Goal: Task Accomplishment & Management: Use online tool/utility

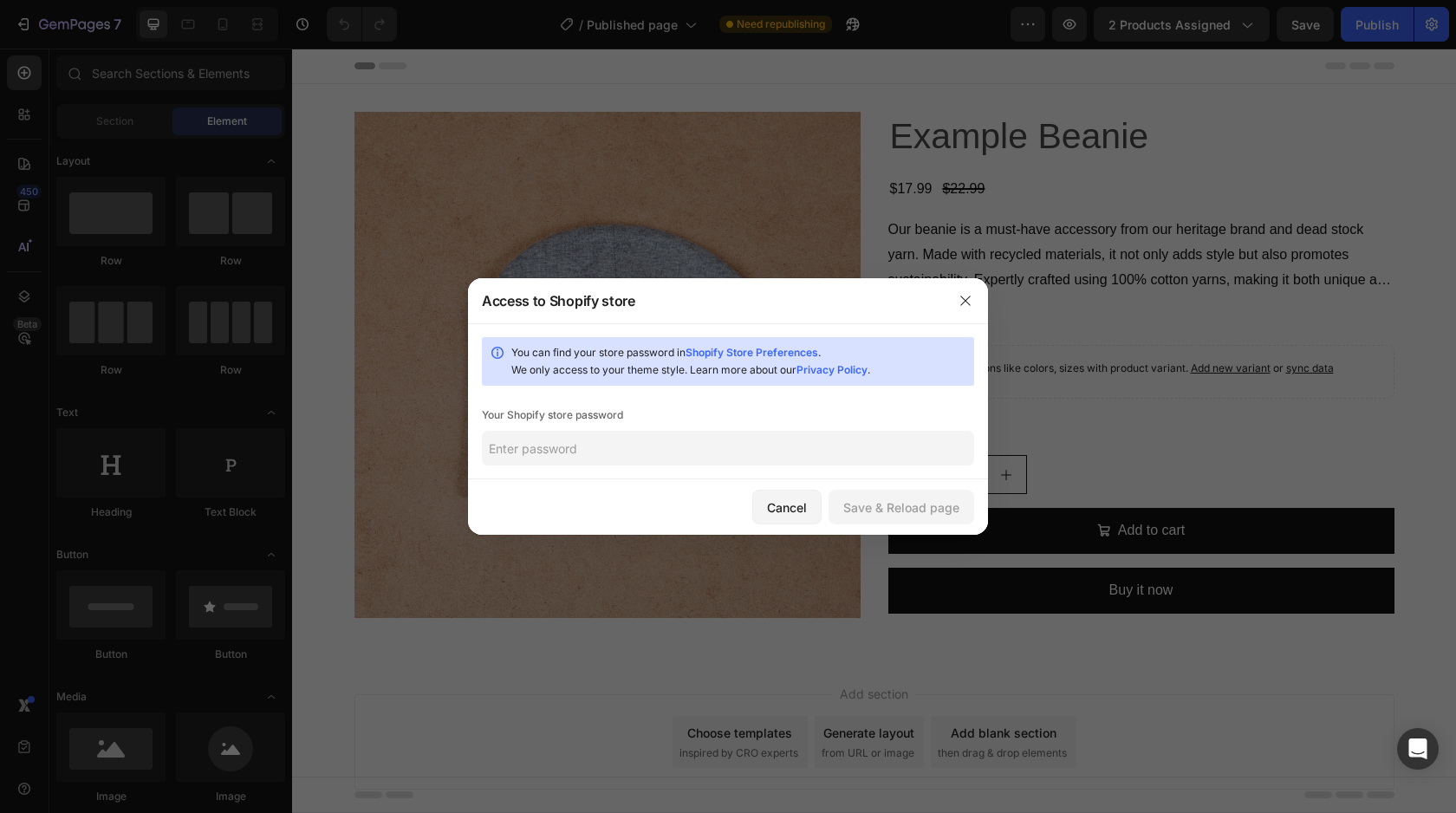
click at [740, 345] on div "You can find your store password in Shopify Store Preferences . We only access …" at bounding box center [738, 361] width 455 height 35
click at [740, 351] on link "Shopify Store Preferences" at bounding box center [751, 353] width 132 height 13
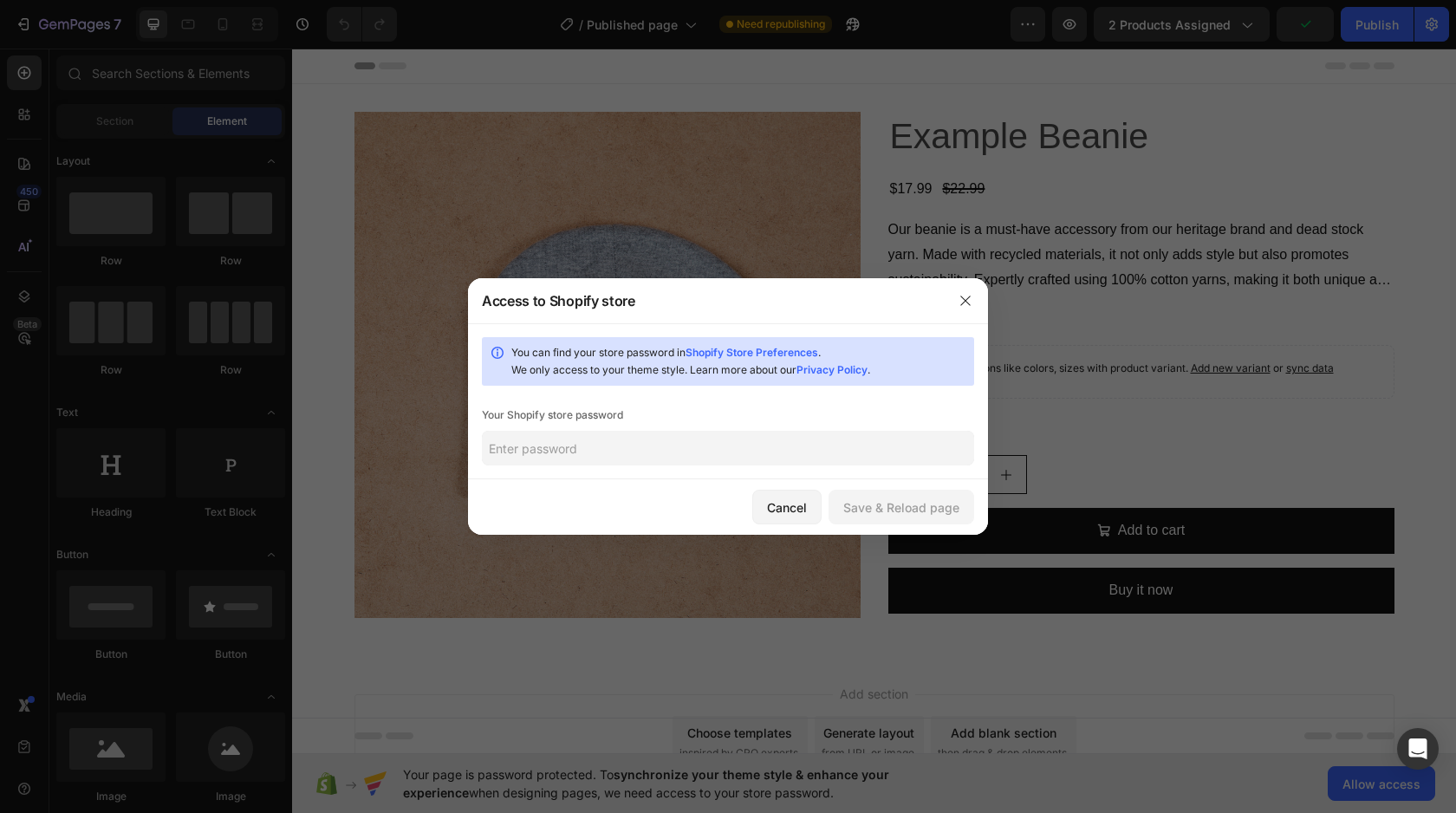
click at [575, 460] on input "text" at bounding box center [728, 448] width 492 height 35
type input "1234"
click at [914, 516] on button "Save & Reload page" at bounding box center [901, 507] width 146 height 35
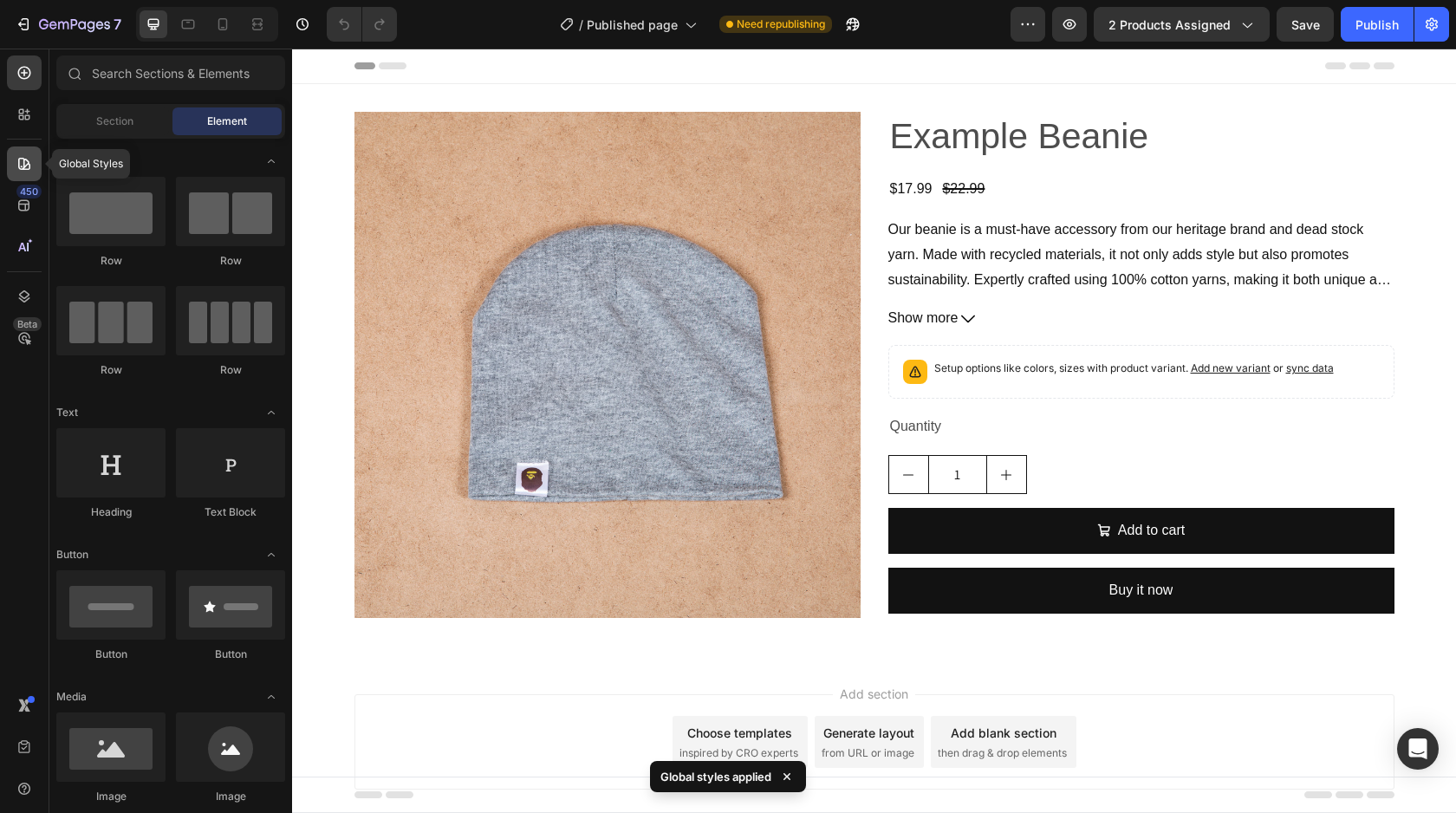
click at [38, 174] on div at bounding box center [24, 164] width 35 height 35
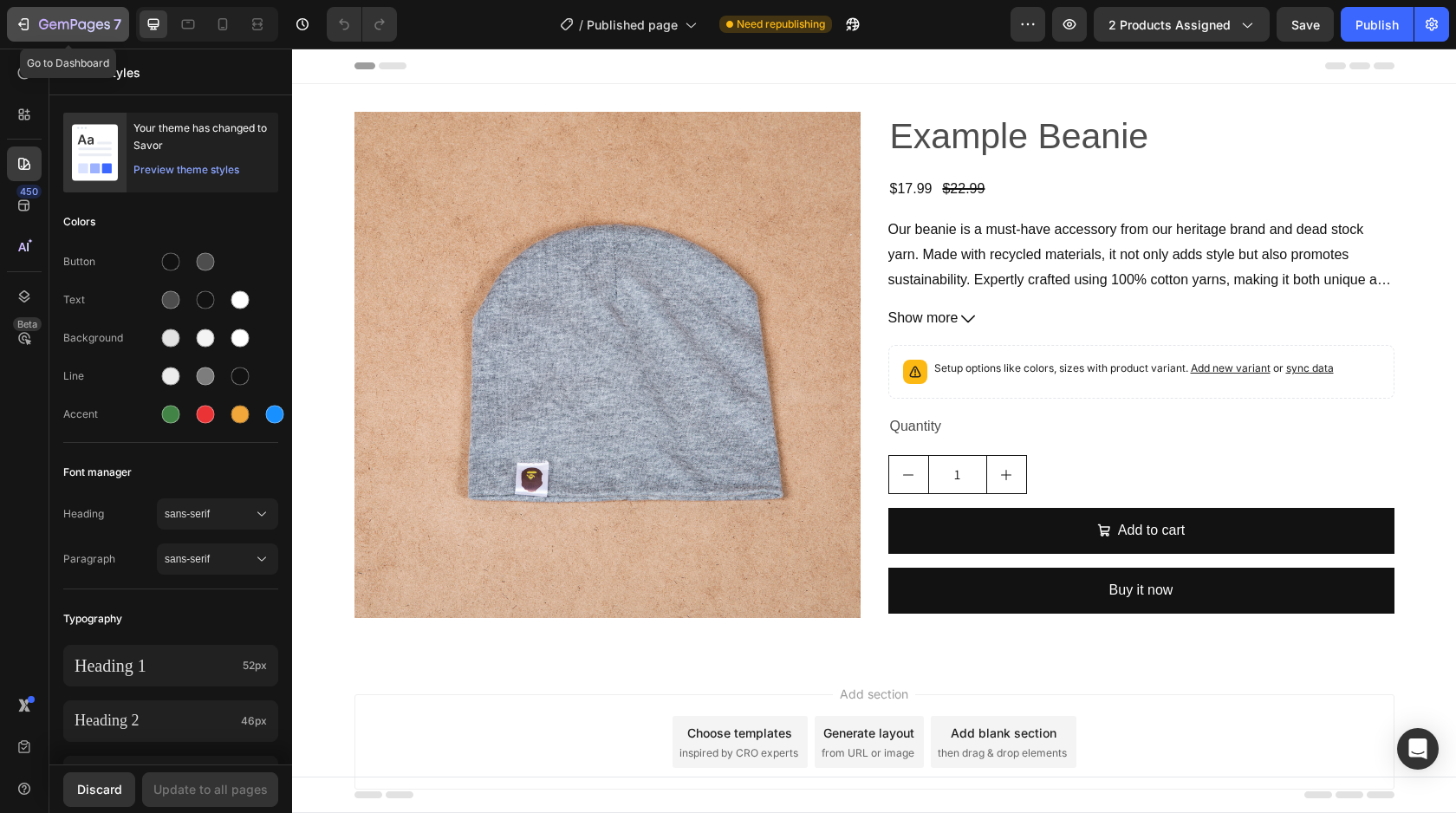
click at [68, 31] on icon "button" at bounding box center [75, 25] width 71 height 14
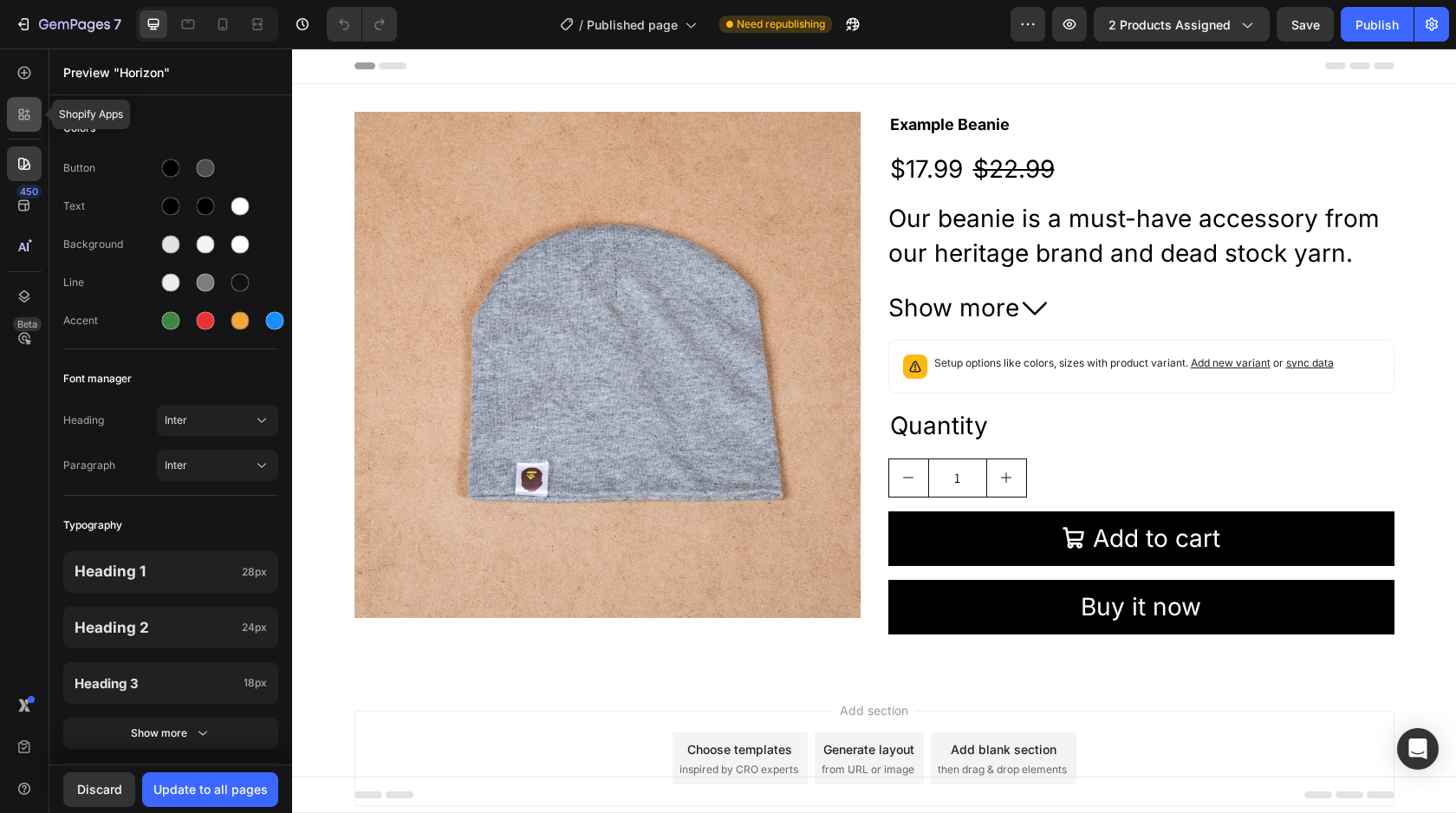
click at [23, 125] on div at bounding box center [24, 114] width 35 height 35
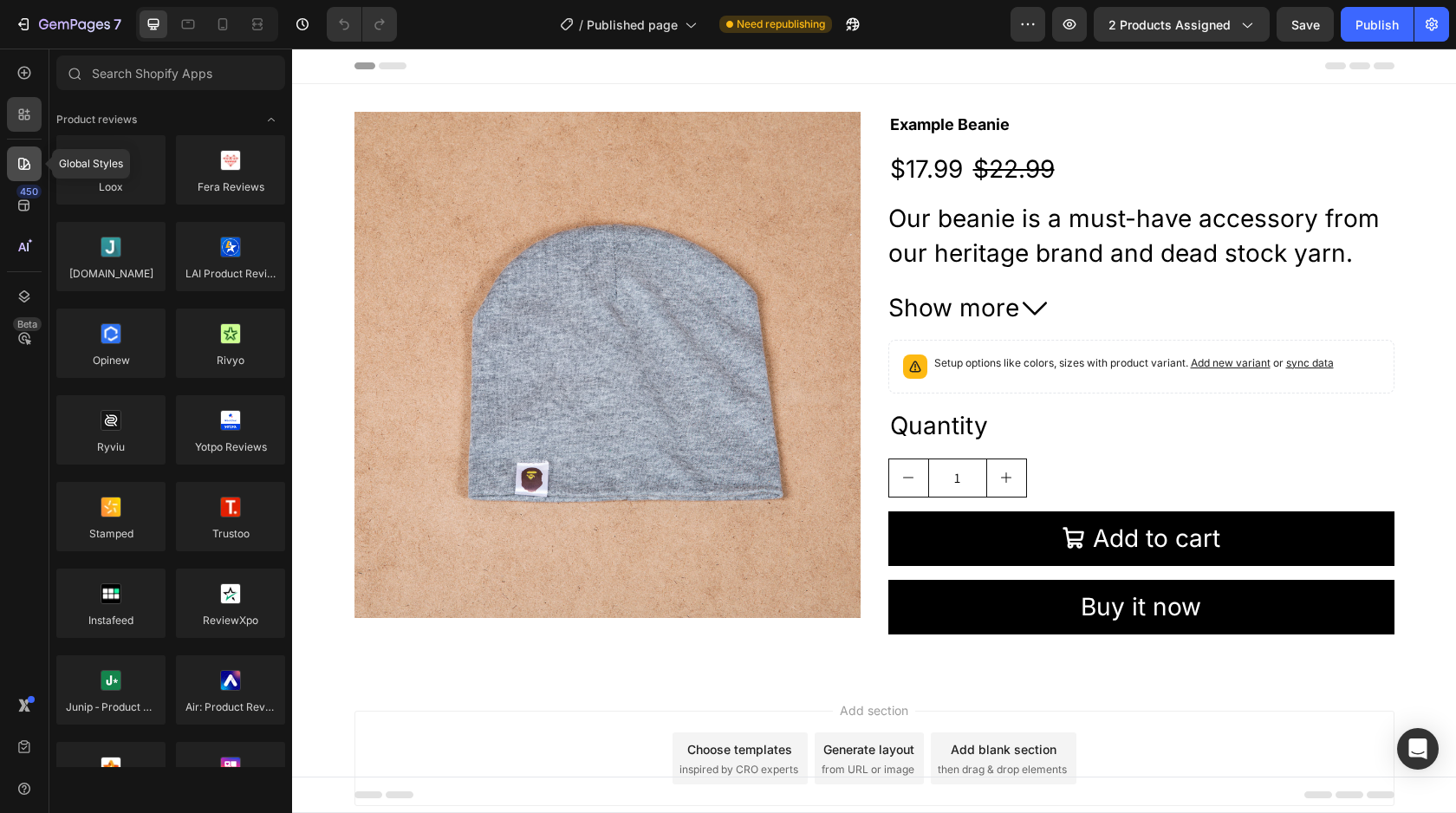
click at [23, 159] on icon at bounding box center [24, 164] width 12 height 12
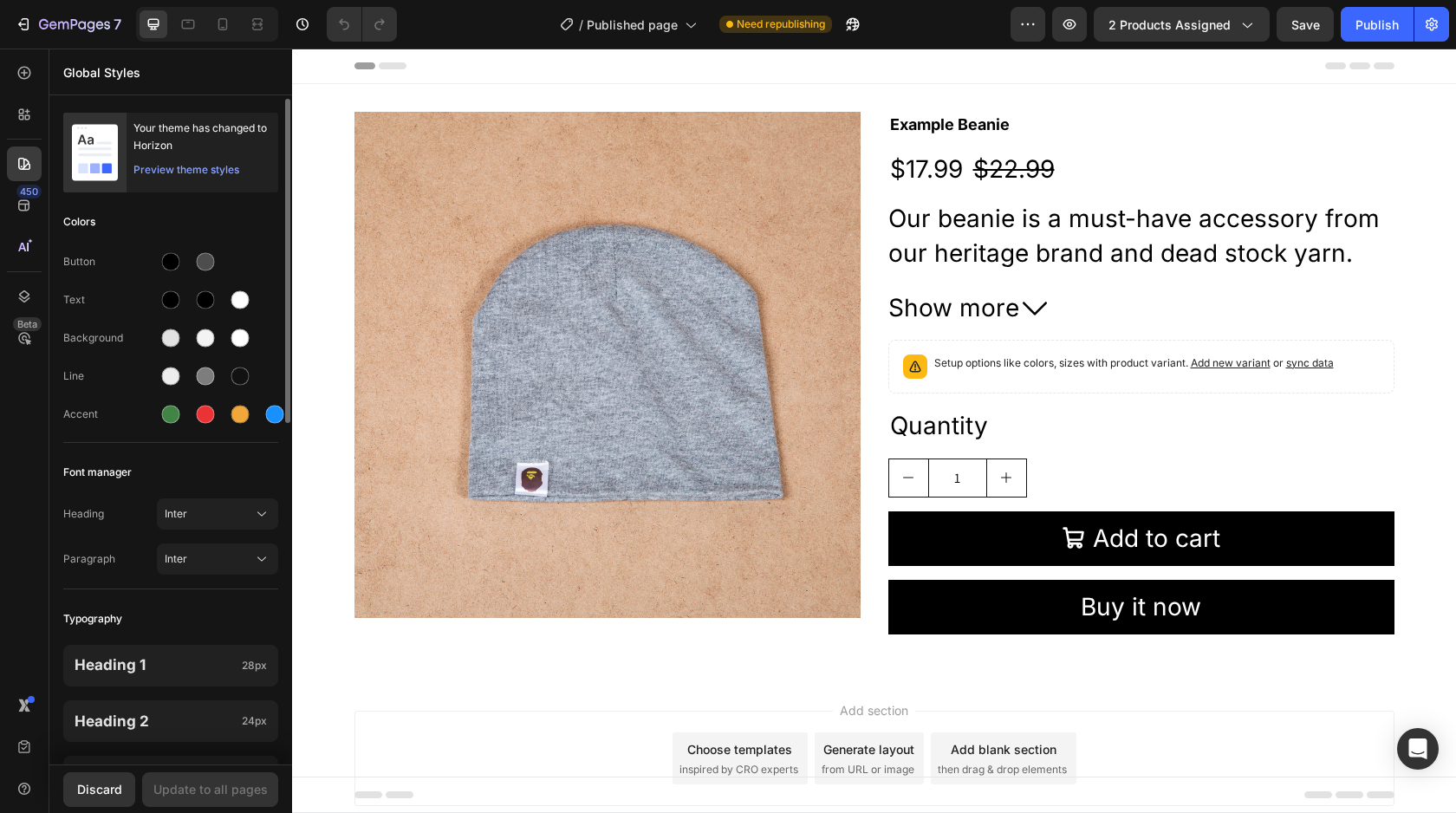
drag, startPoint x: 83, startPoint y: 23, endPoint x: 179, endPoint y: 173, distance: 178.1
click at [179, 0] on div "7 Version history / Published page Need republishing Preview 2 products assigne…" at bounding box center [728, 0] width 1456 height 0
click at [190, 167] on div "Preview theme styles" at bounding box center [186, 170] width 105 height 17
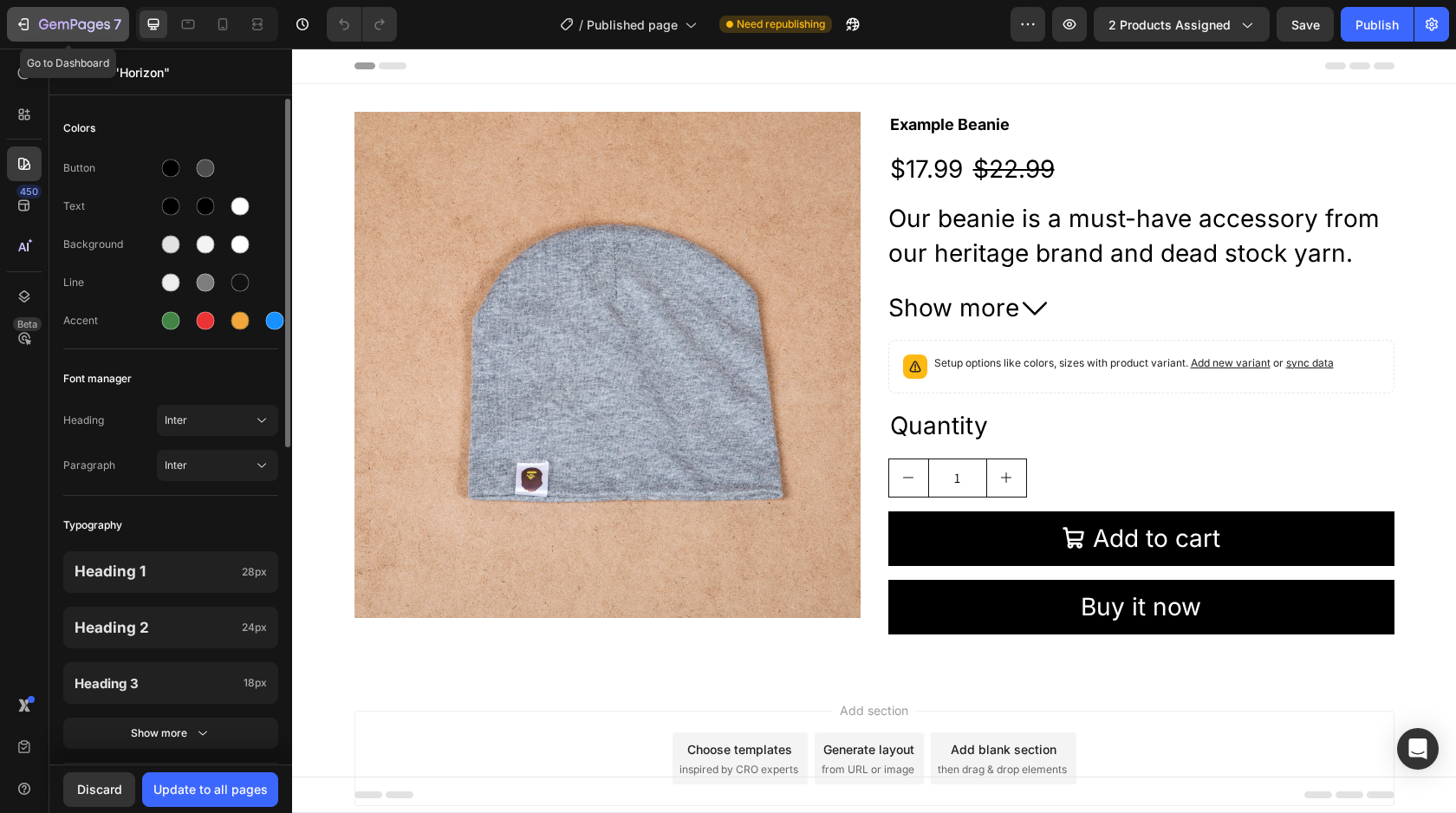
click at [68, 23] on icon "button" at bounding box center [75, 25] width 71 height 14
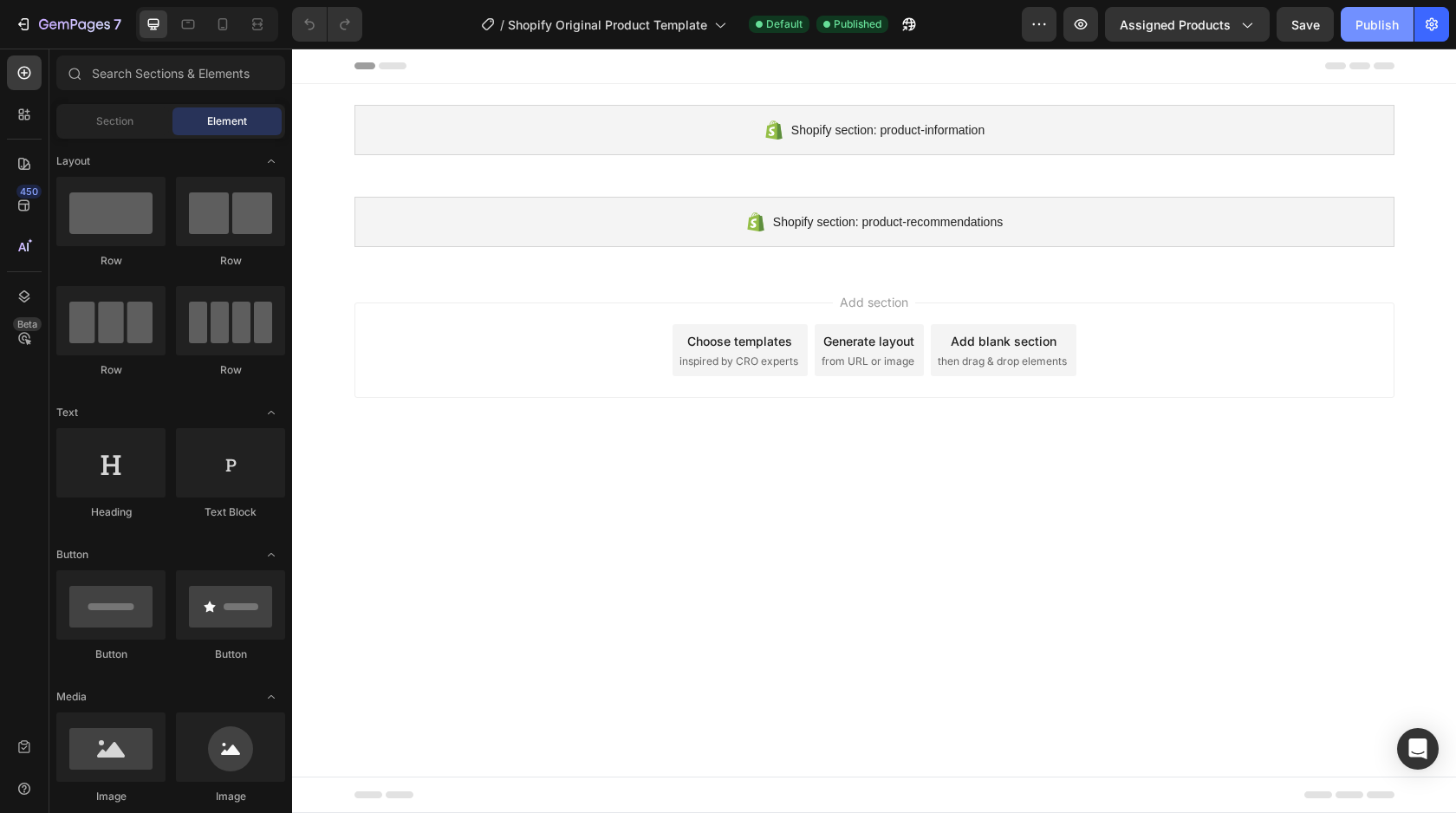
click at [1359, 15] on div "Publish" at bounding box center [1376, 24] width 43 height 18
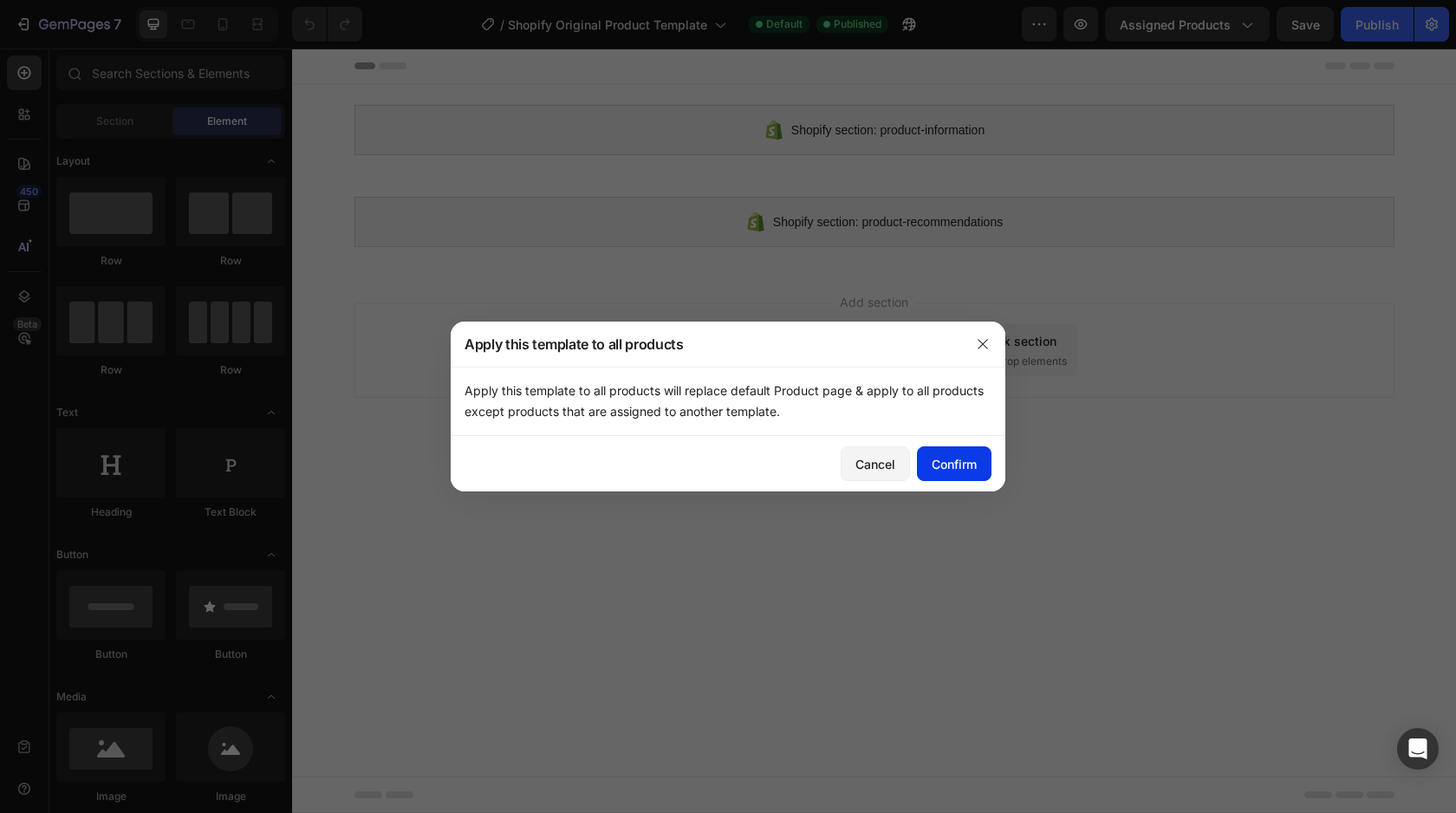
click at [975, 469] on div "Confirm" at bounding box center [954, 464] width 45 height 18
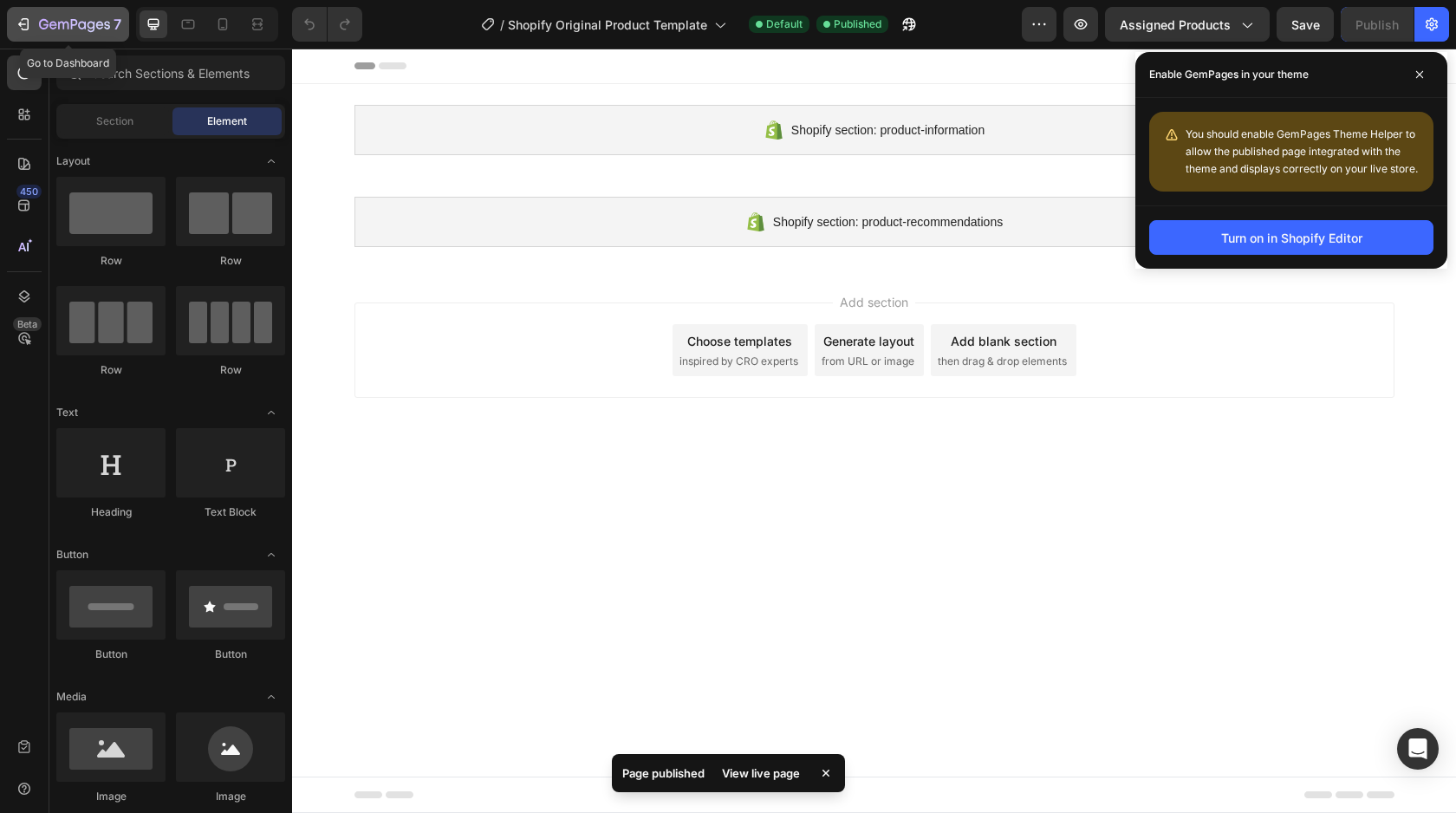
click at [106, 26] on icon "button" at bounding box center [75, 25] width 71 height 14
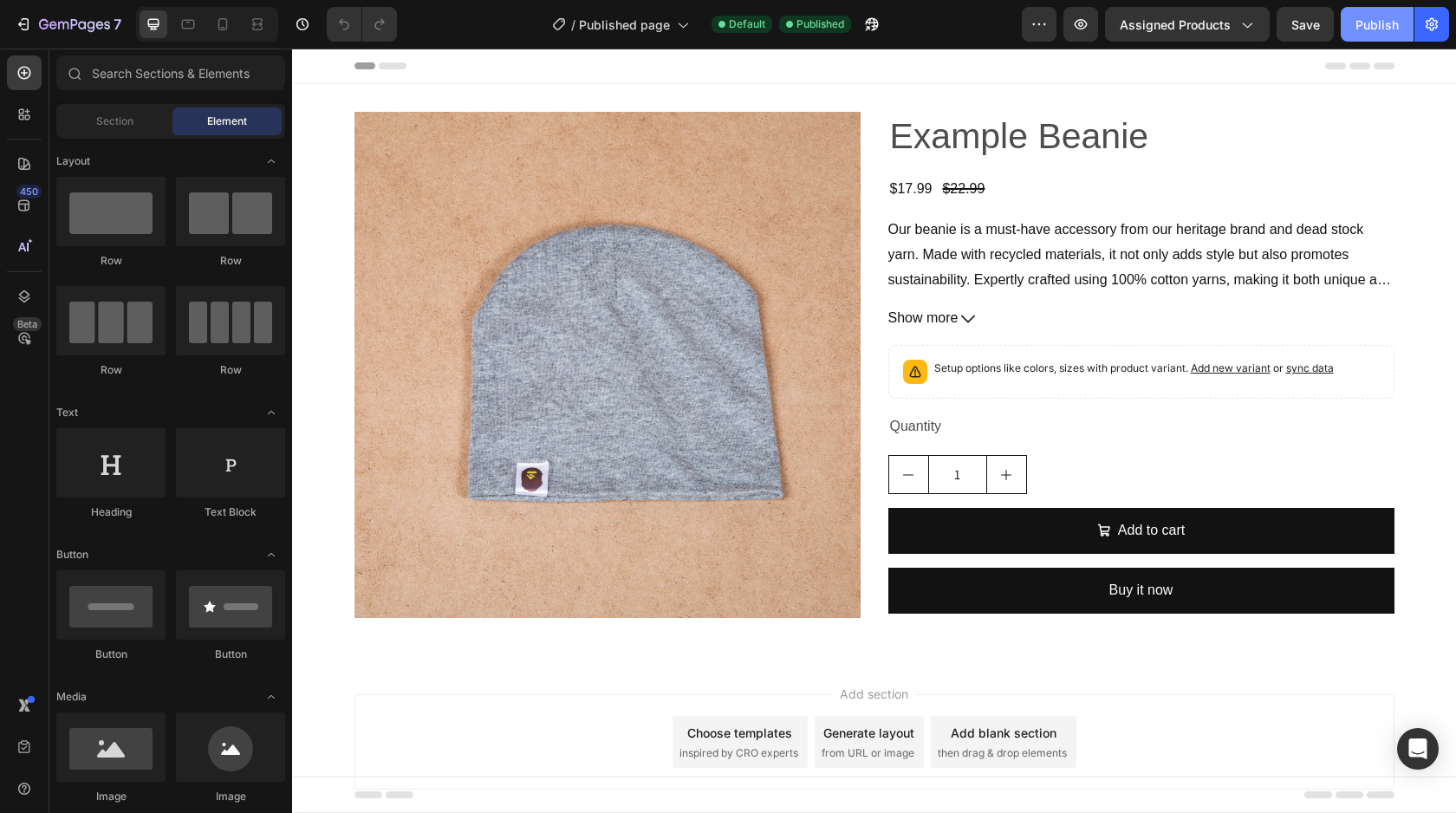
click at [1381, 15] on div "Publish" at bounding box center [1376, 24] width 43 height 18
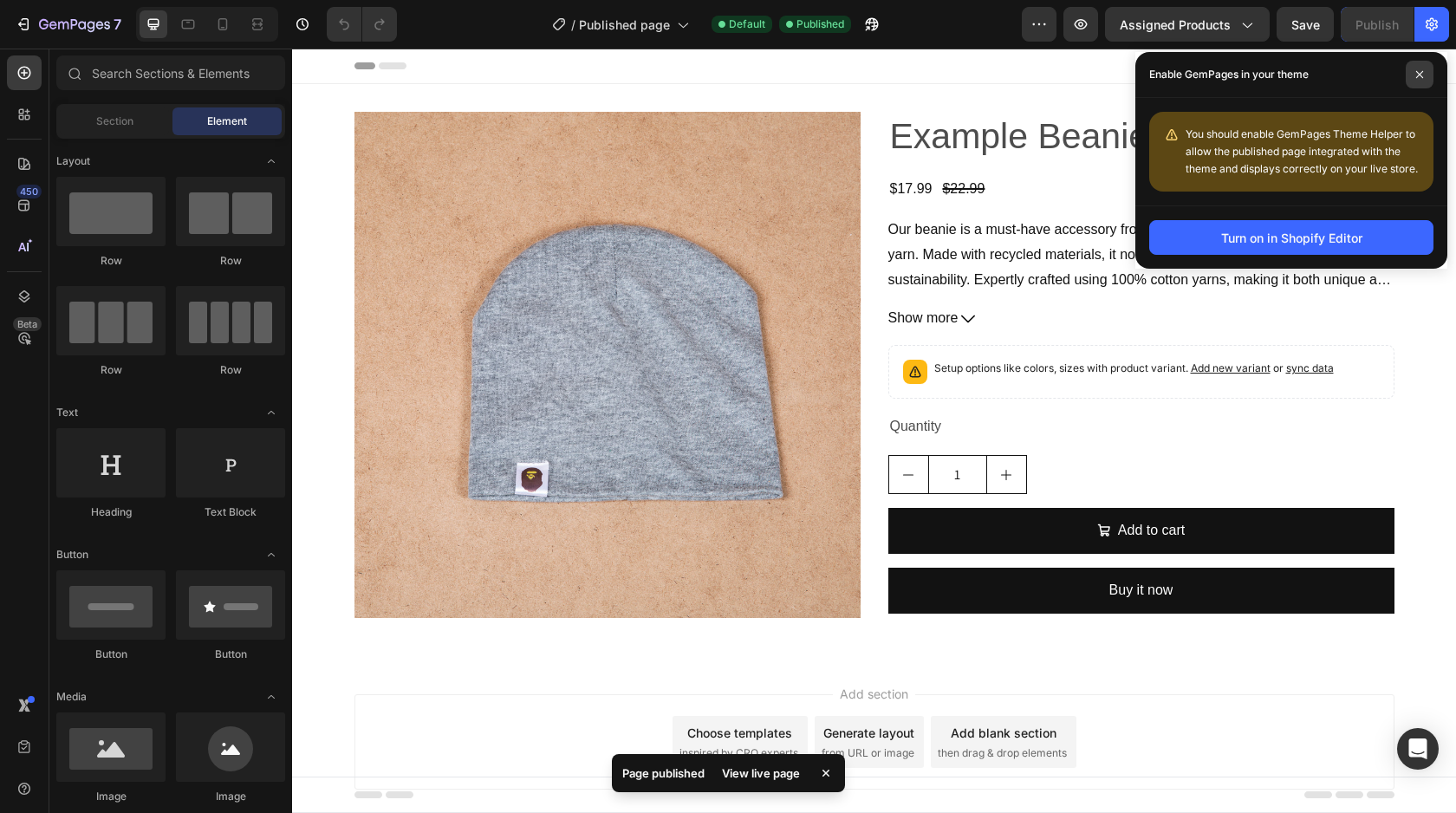
click at [1415, 70] on icon at bounding box center [1419, 74] width 9 height 9
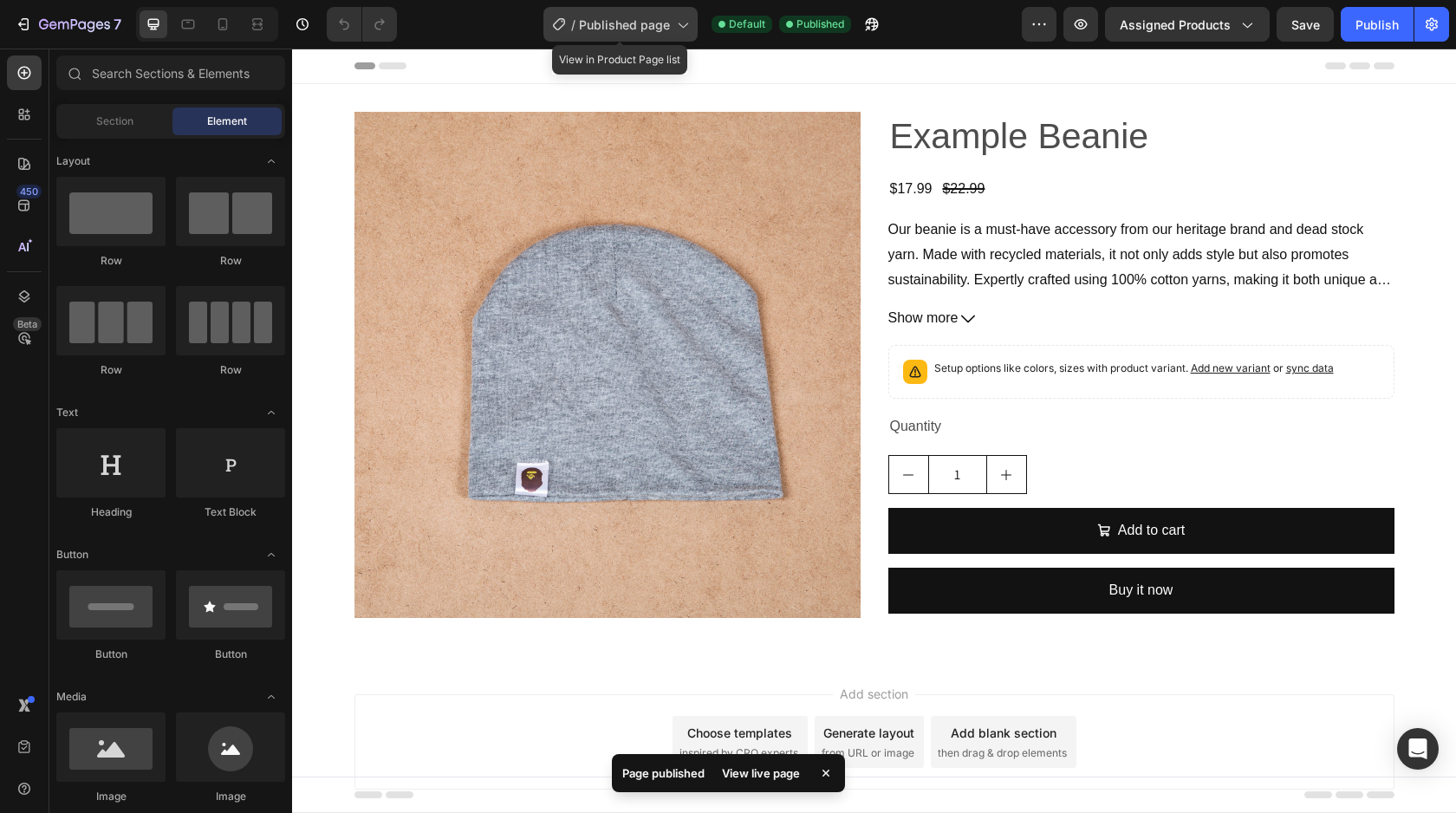
click at [690, 30] on div "/ Published page" at bounding box center [620, 24] width 154 height 35
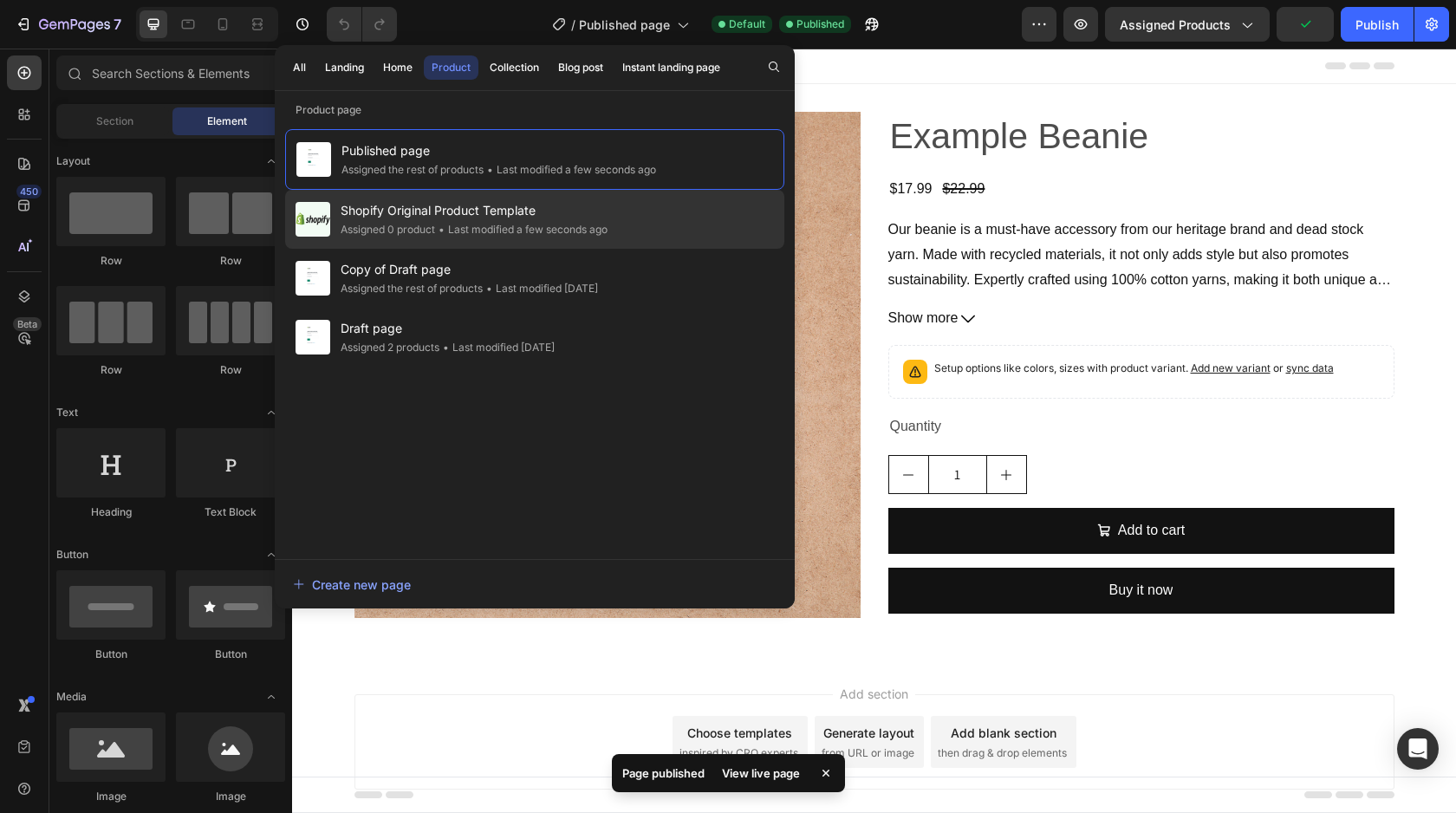
click at [481, 220] on span "Shopify Original Product Template" at bounding box center [474, 211] width 266 height 21
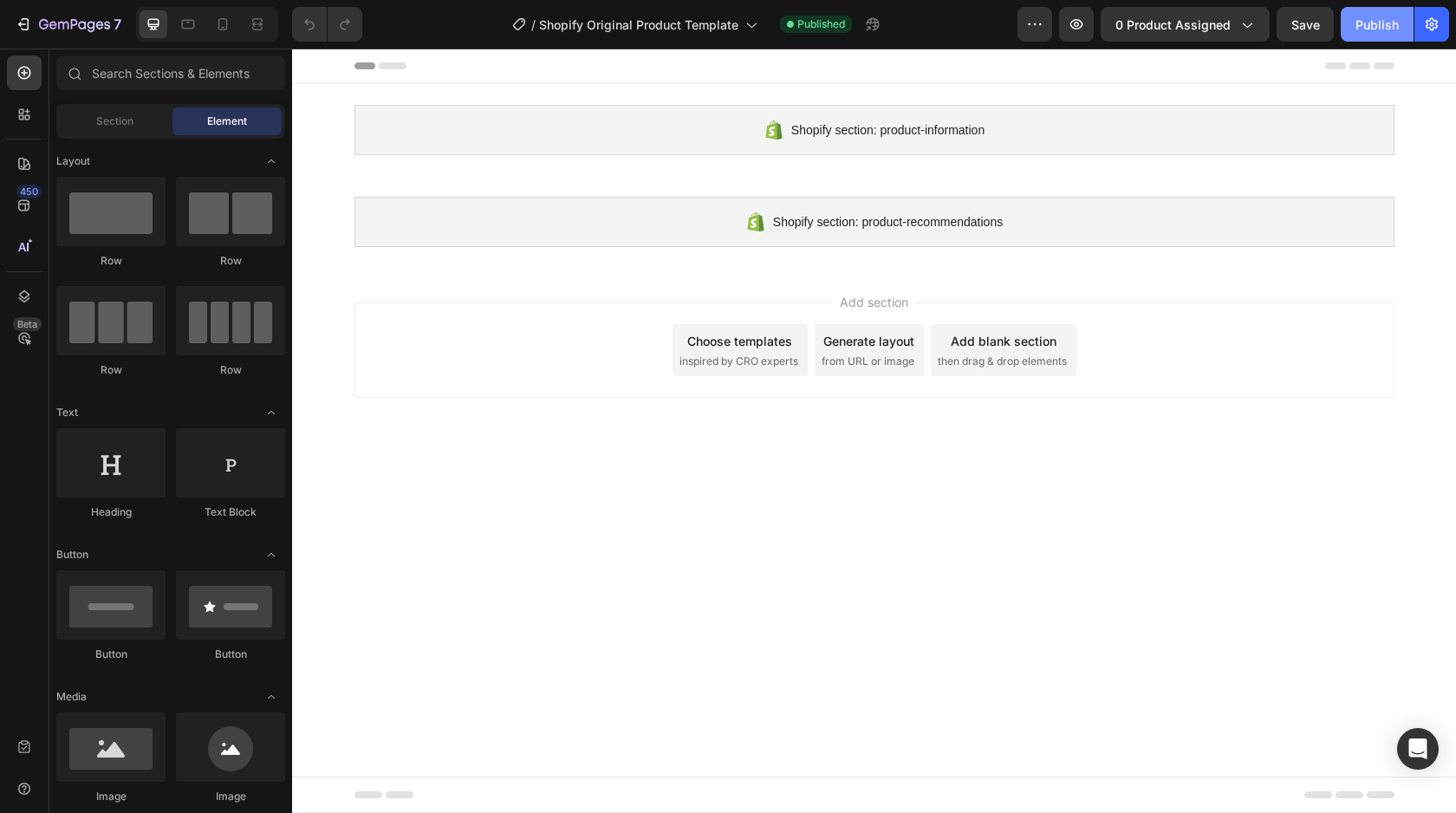
click at [1388, 32] on div "Publish" at bounding box center [1376, 24] width 43 height 18
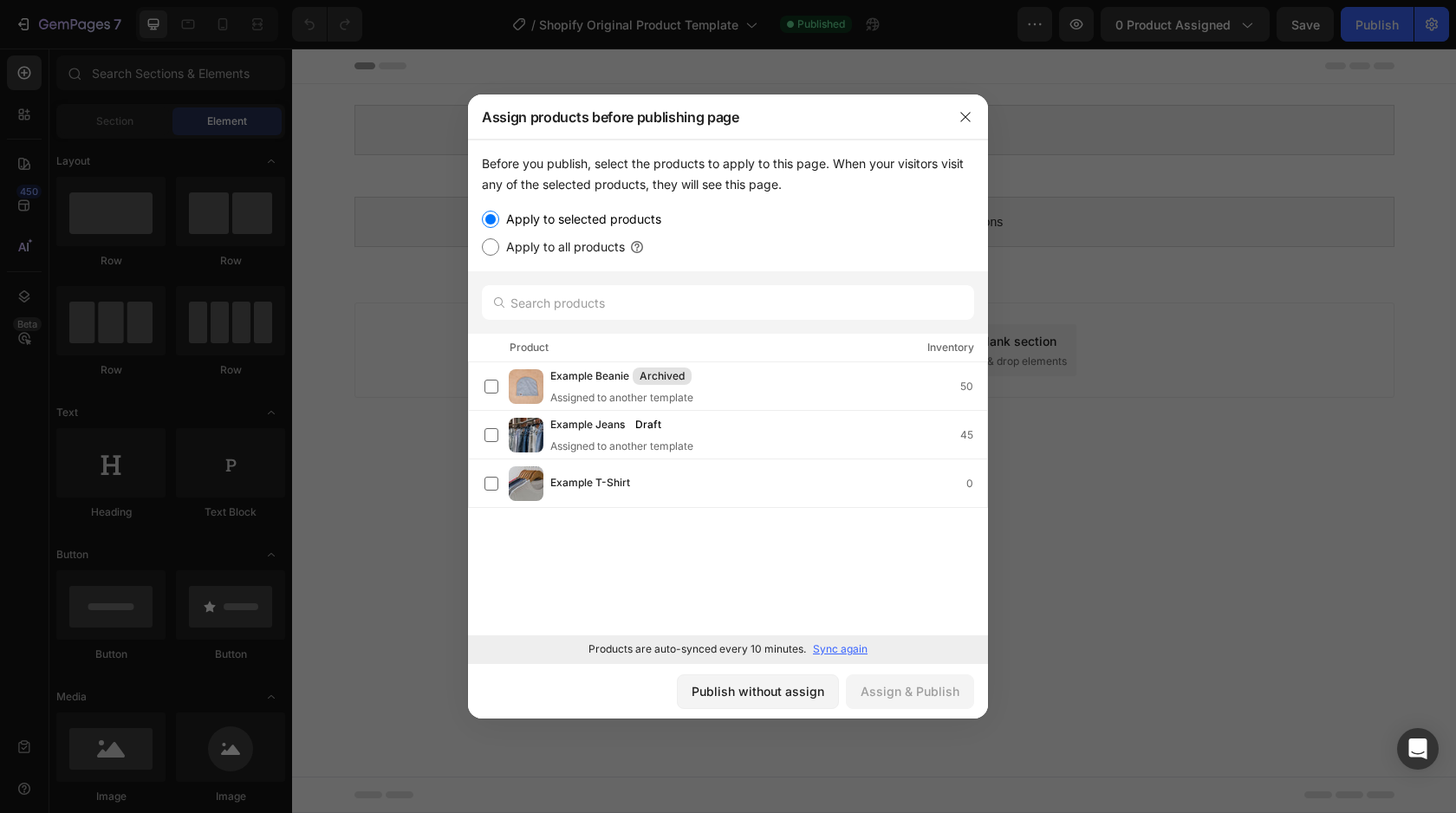
click at [582, 254] on label "Apply to all products" at bounding box center [562, 247] width 126 height 21
click at [499, 254] on input "Apply to all products" at bounding box center [491, 247] width 17 height 17
radio input "true"
click at [584, 221] on label "Apply to selected products" at bounding box center [580, 220] width 162 height 21
click at [499, 221] on input "Apply to selected products" at bounding box center [491, 220] width 17 height 17
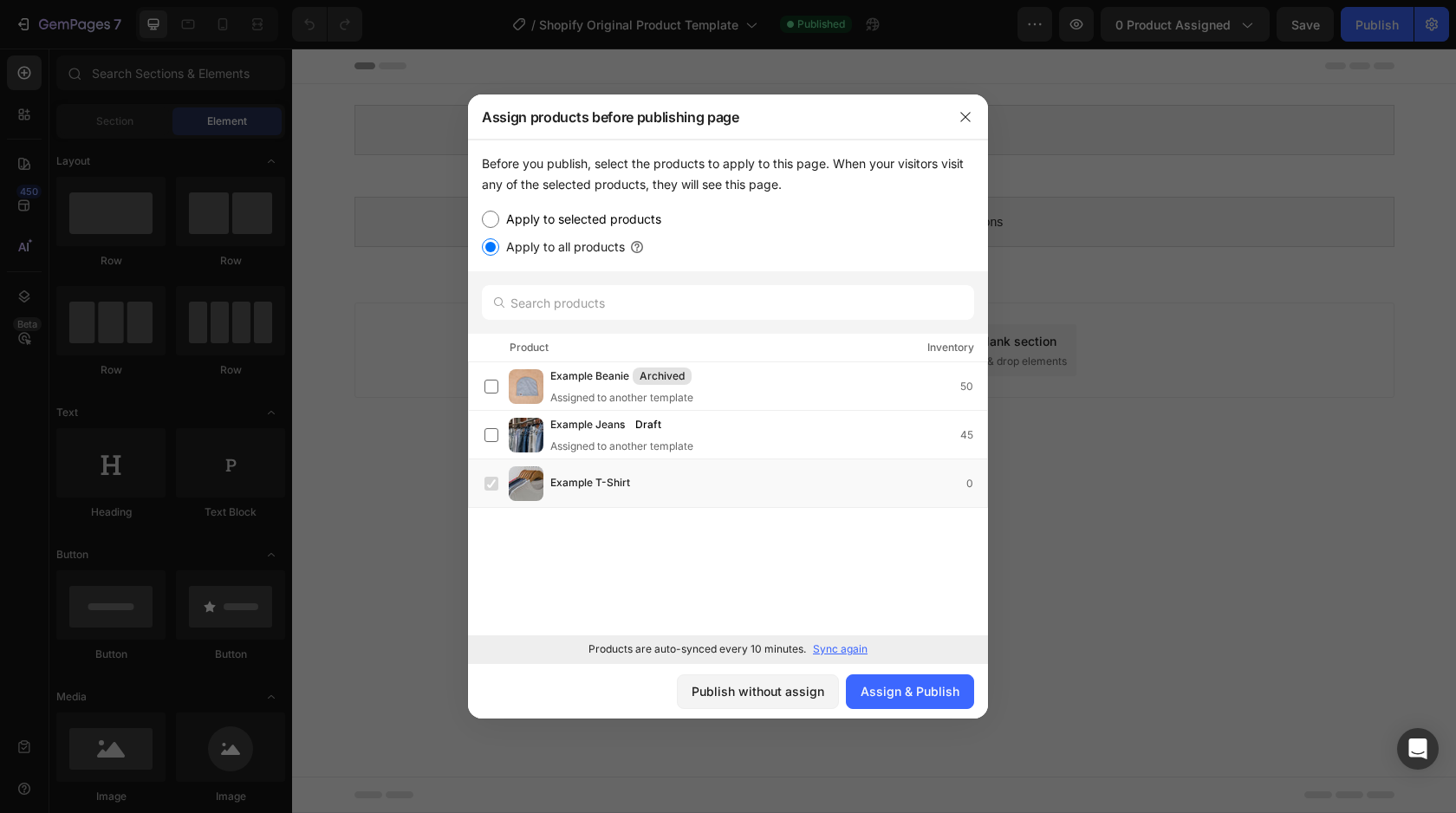
radio input "true"
click at [744, 510] on div "Example Beanie Archived Assigned to another template 50 Example Jeans Draft Ass…" at bounding box center [728, 500] width 520 height 276
click at [763, 476] on div "Example T-Shirt 0" at bounding box center [769, 483] width 437 height 19
click at [933, 686] on div "Assign & Publish" at bounding box center [910, 690] width 99 height 18
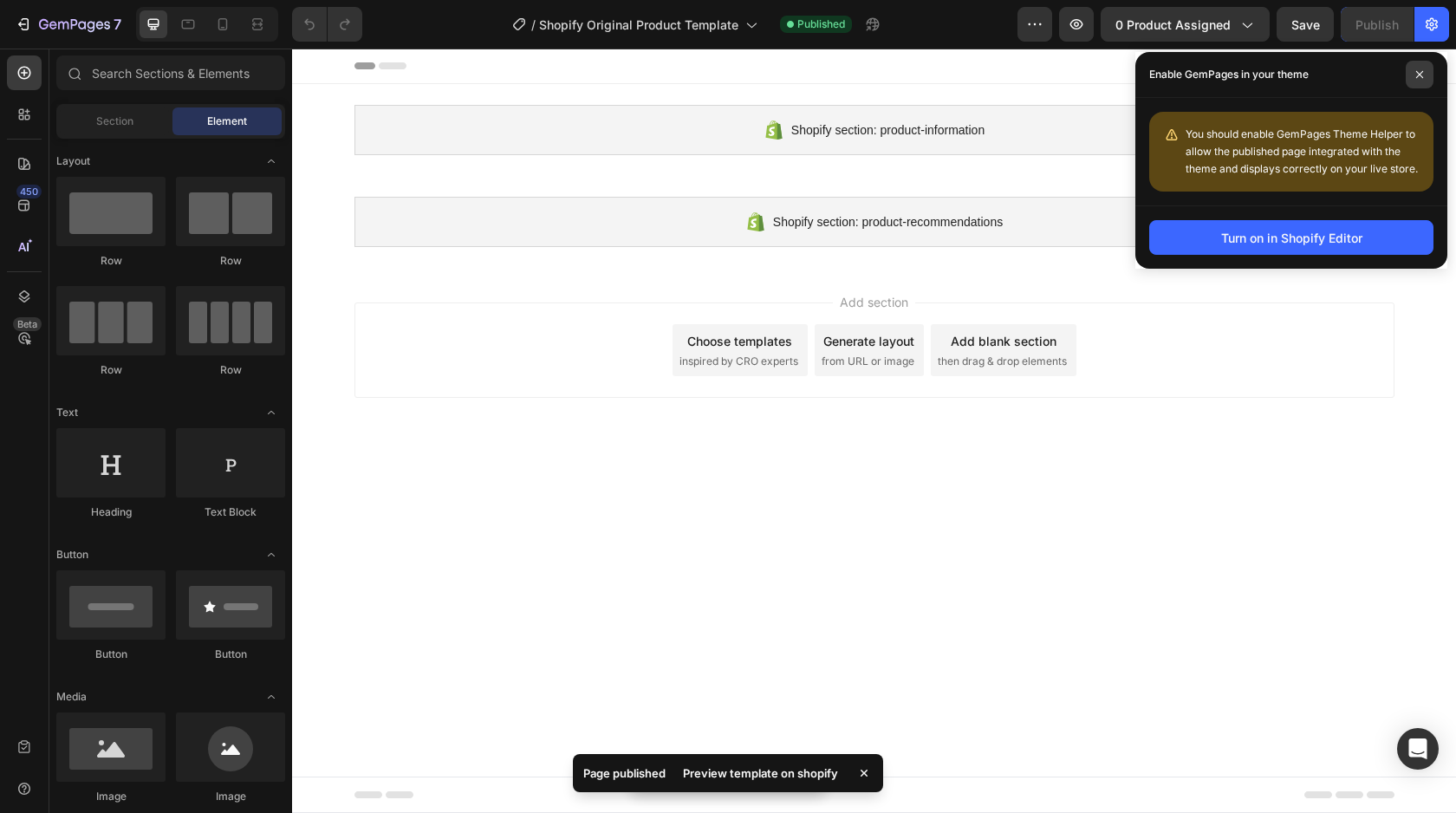
click at [1429, 70] on span at bounding box center [1419, 74] width 28 height 28
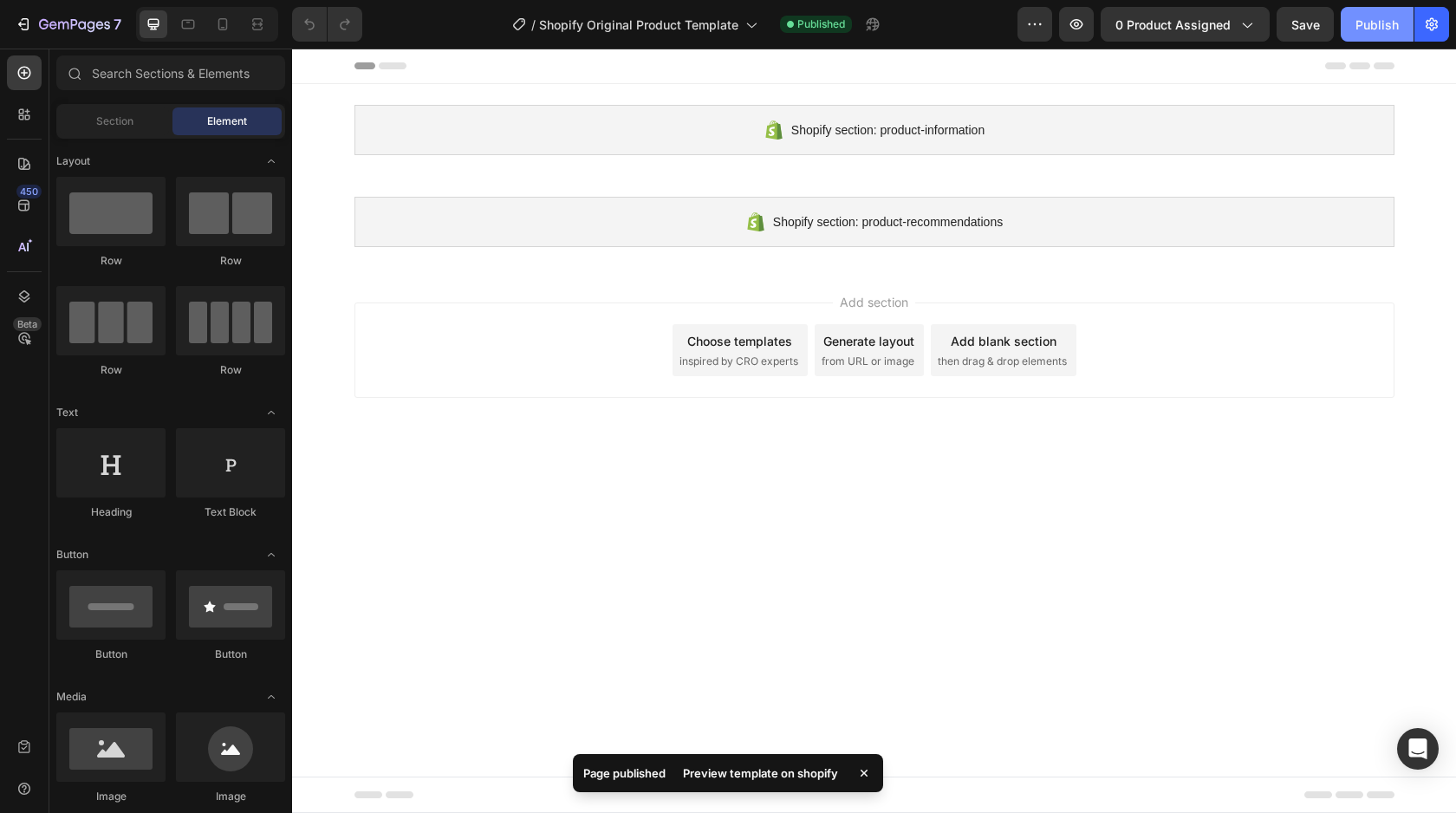
click at [1378, 32] on div "Publish" at bounding box center [1376, 24] width 43 height 18
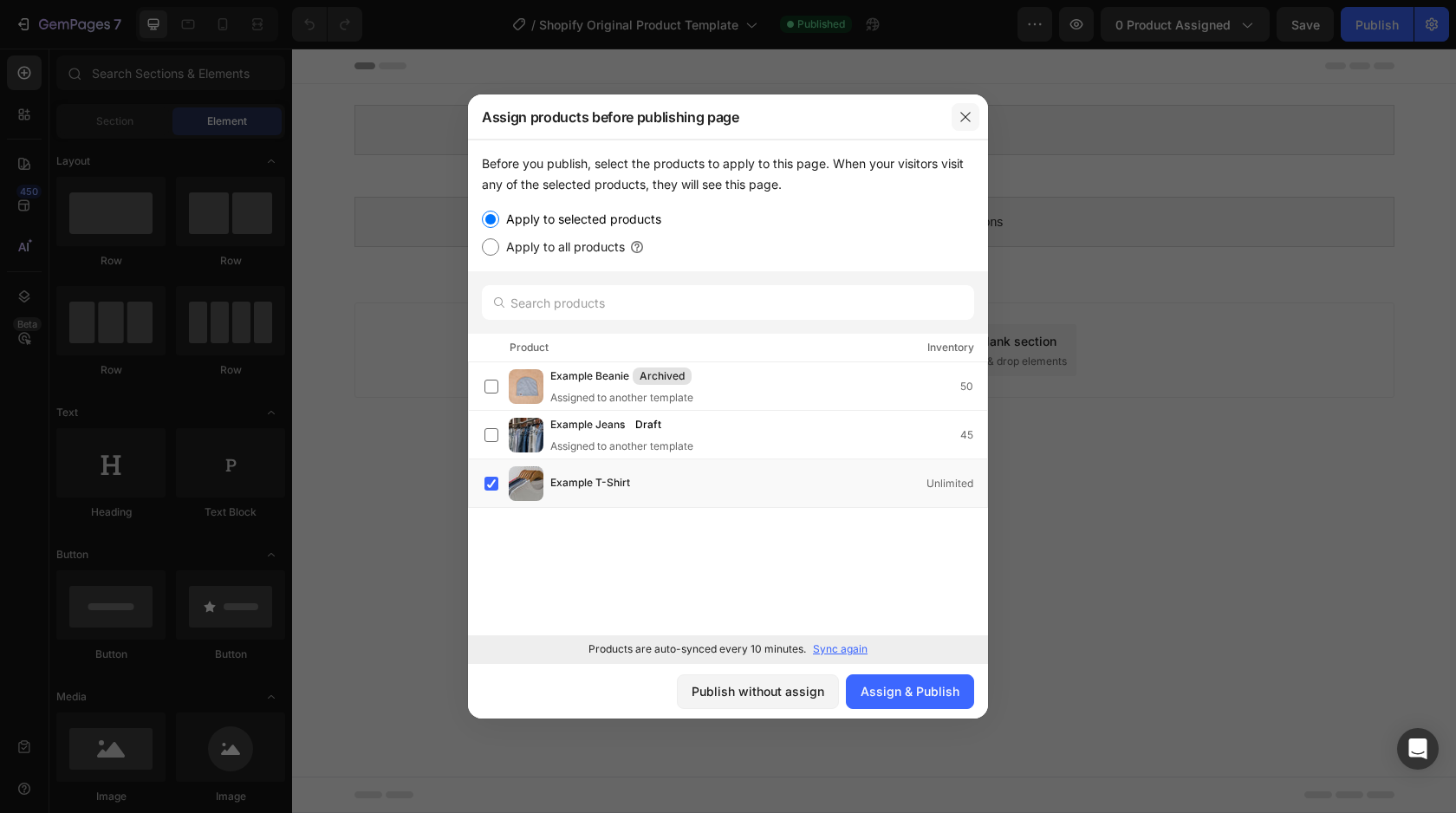
drag, startPoint x: 970, startPoint y: 119, endPoint x: 678, endPoint y: 70, distance: 296.1
click at [970, 119] on icon "button" at bounding box center [965, 117] width 13 height 13
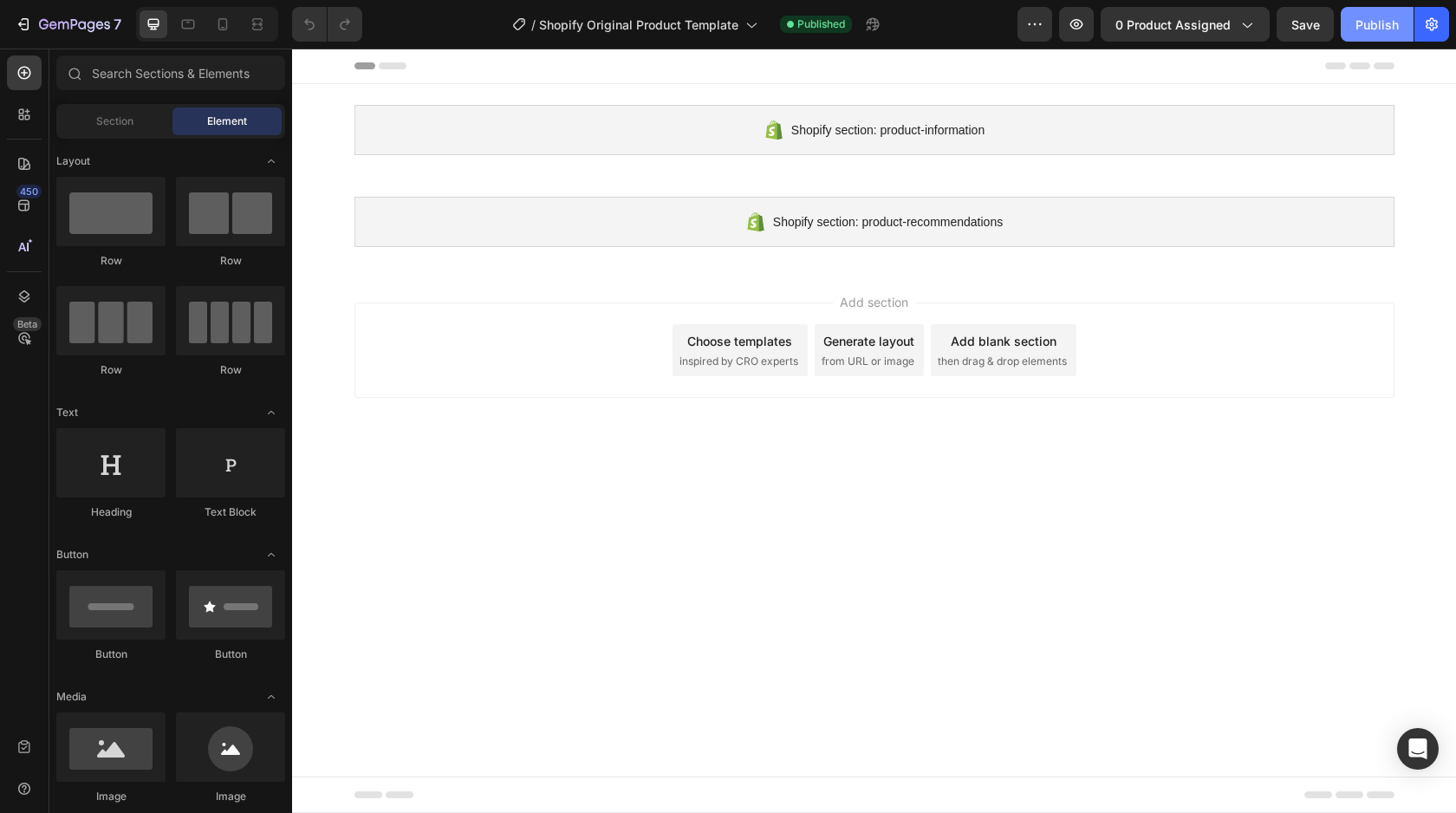
click at [1349, 16] on button "Publish" at bounding box center [1376, 24] width 73 height 35
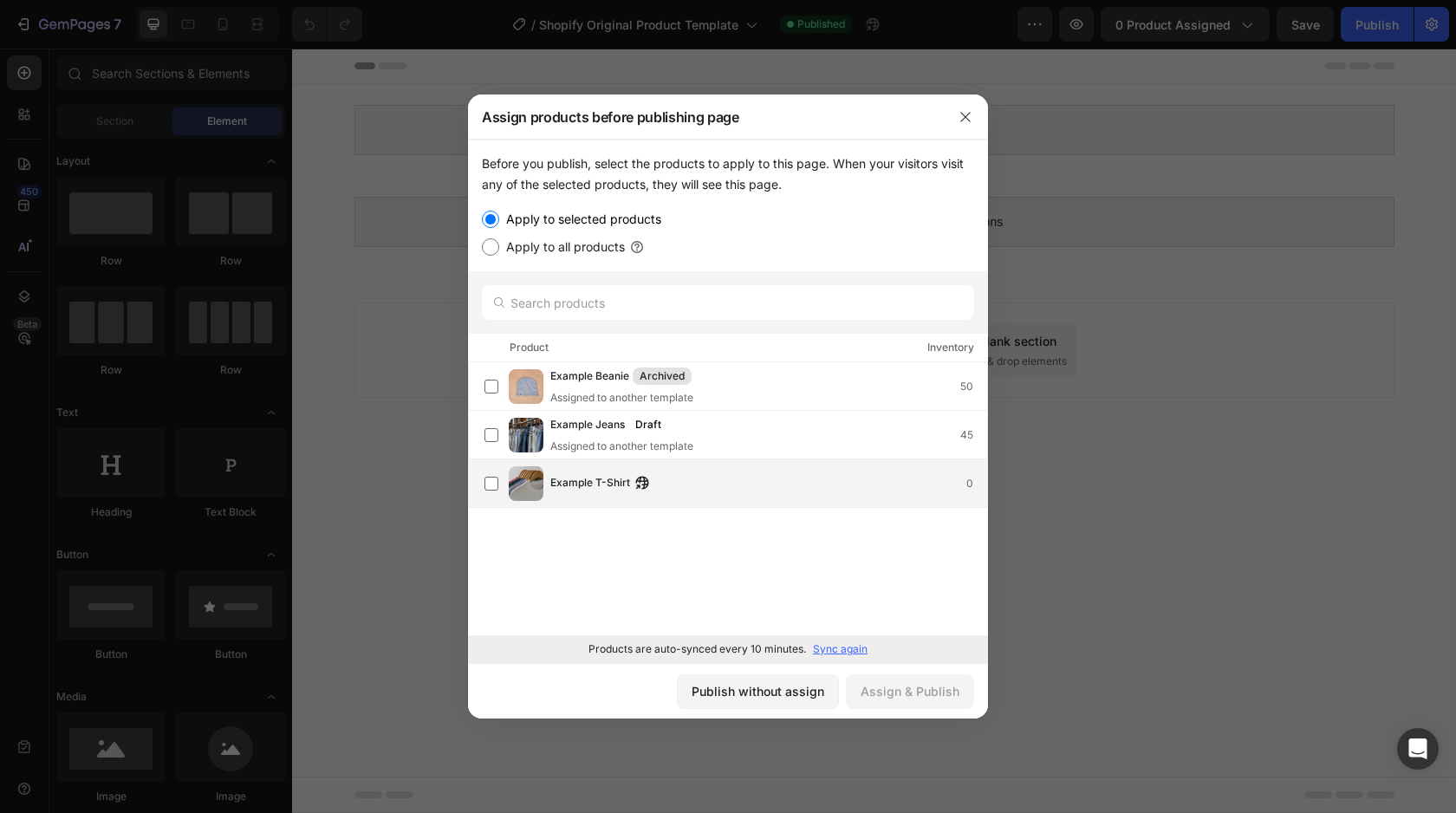
click at [584, 466] on div "Example T-Shirt 0" at bounding box center [735, 483] width 502 height 35
click at [917, 694] on div "Assign & Publish" at bounding box center [910, 690] width 99 height 18
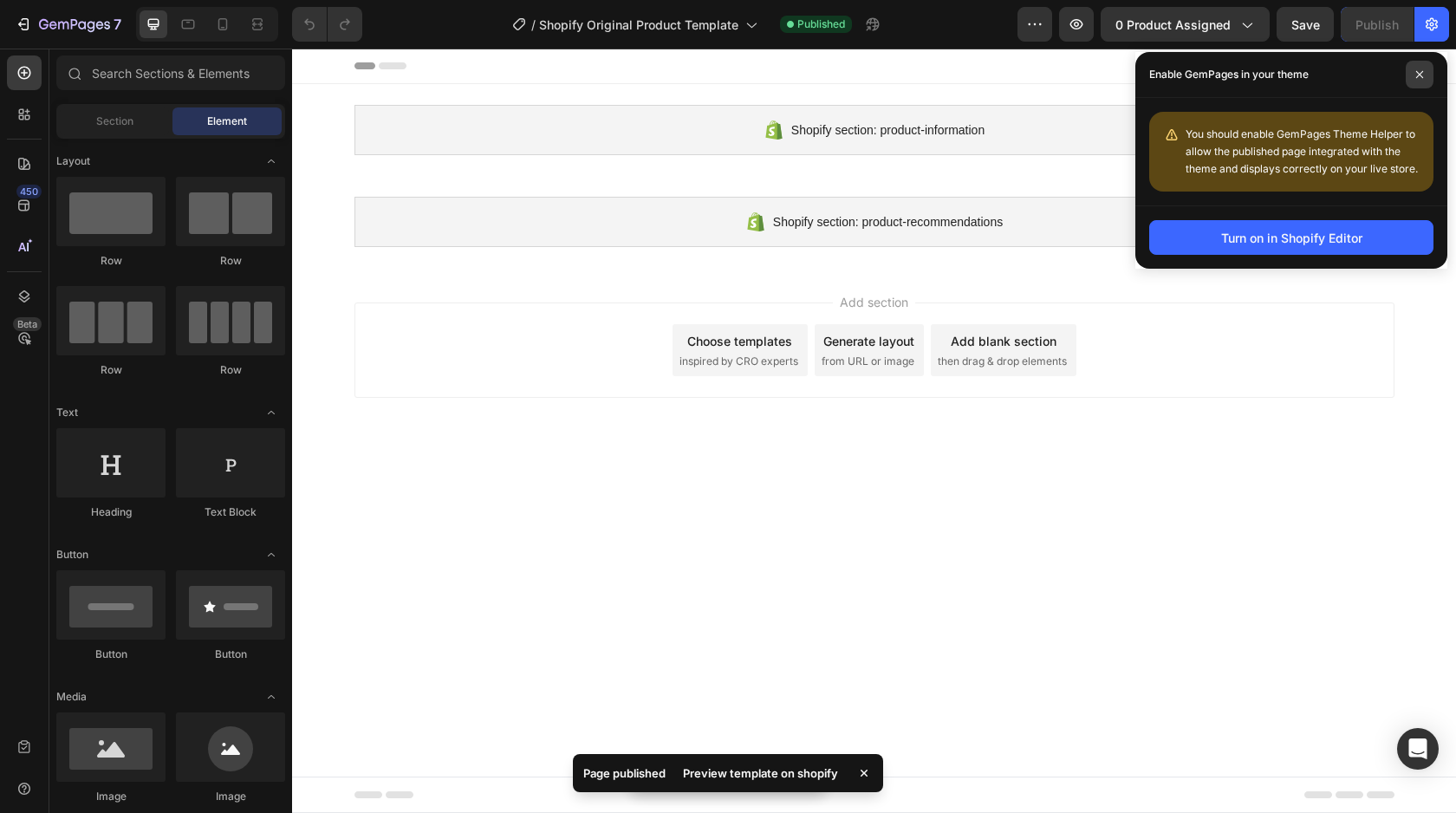
click at [1425, 73] on span at bounding box center [1419, 74] width 28 height 28
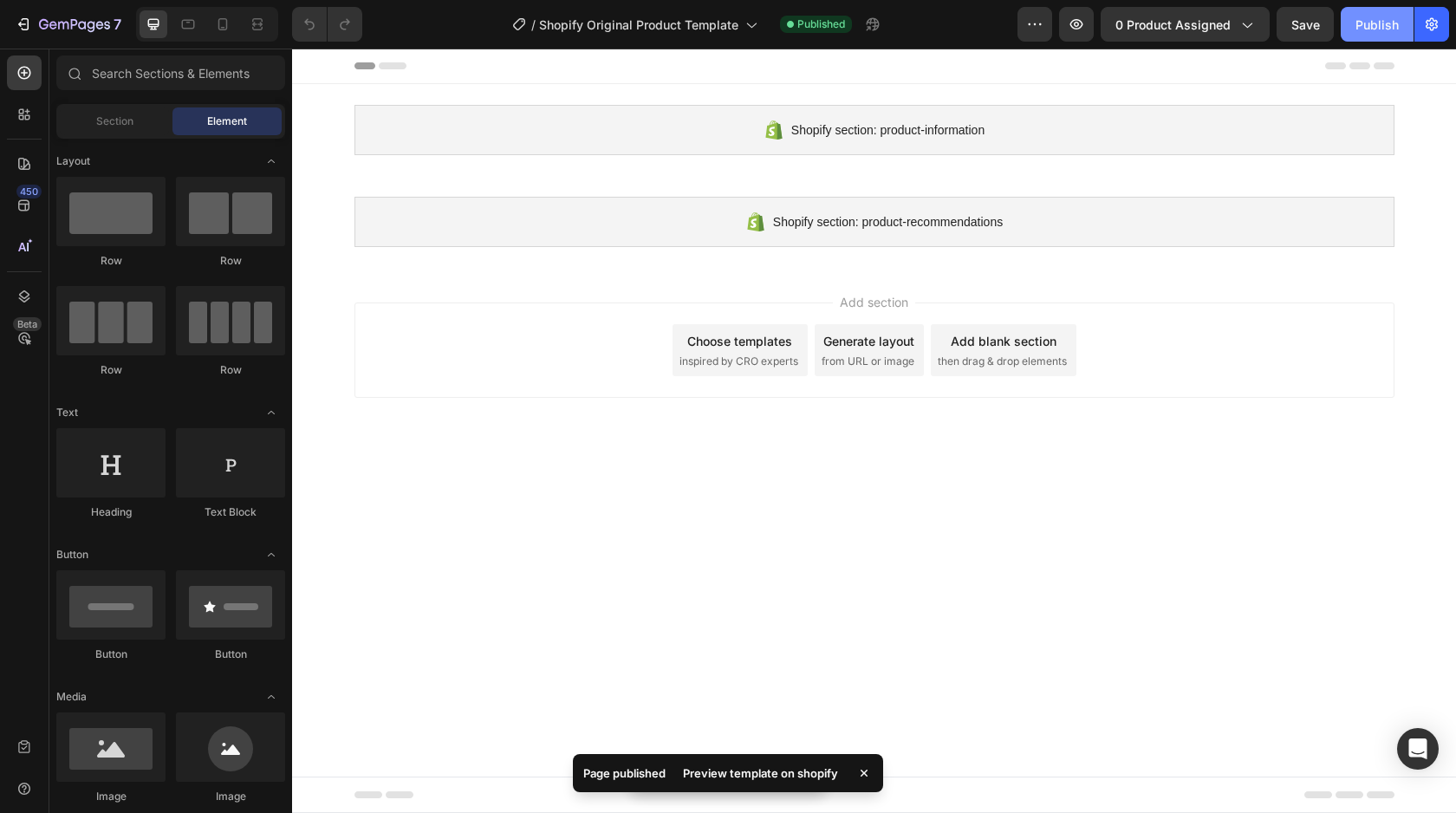
click at [1402, 37] on button "Publish" at bounding box center [1376, 24] width 73 height 35
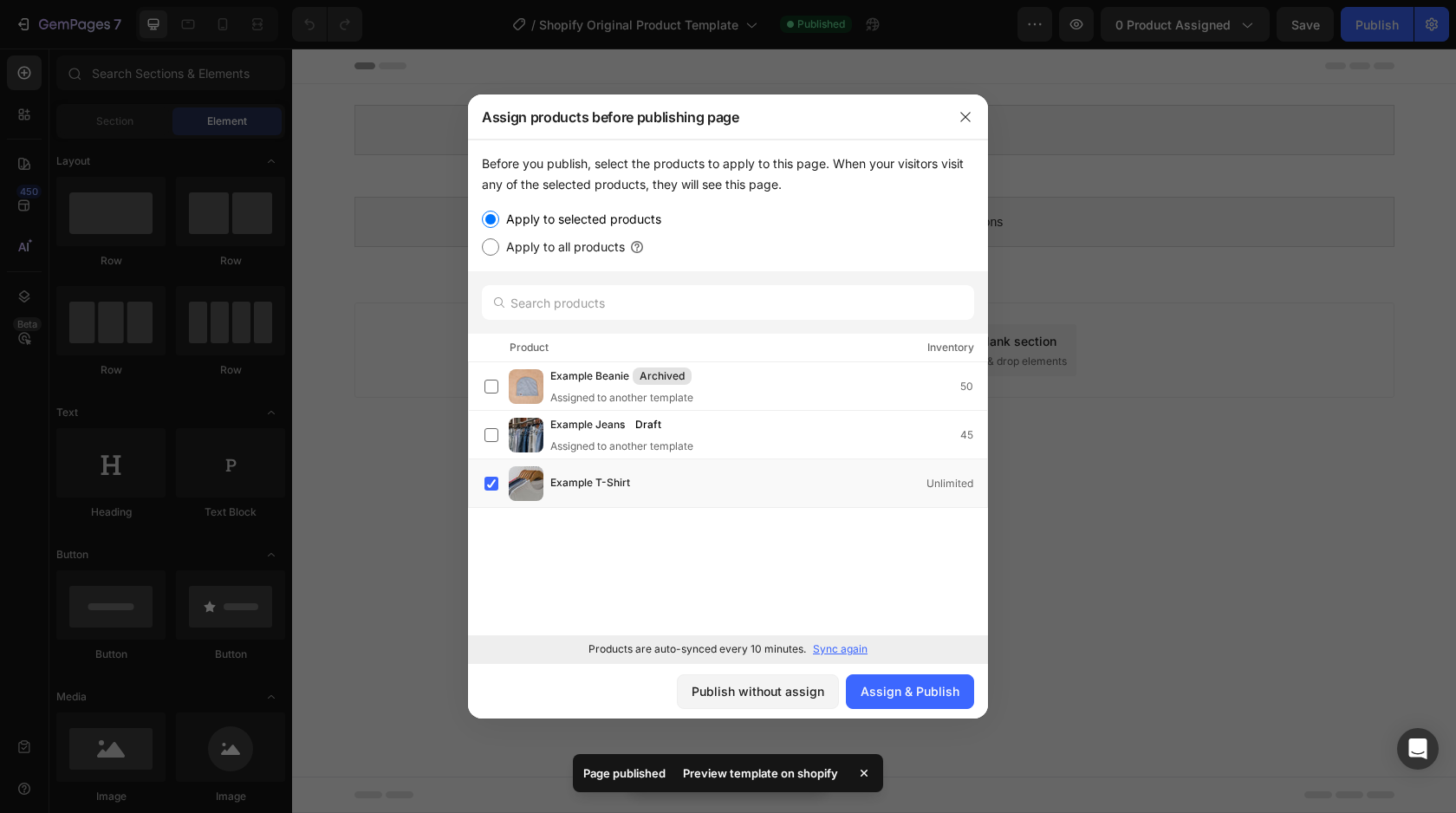
click at [588, 254] on label "Apply to all products" at bounding box center [562, 247] width 126 height 21
click at [499, 254] on input "Apply to all products" at bounding box center [491, 247] width 17 height 17
radio input "true"
click at [934, 684] on div "Assign & Publish" at bounding box center [910, 690] width 99 height 18
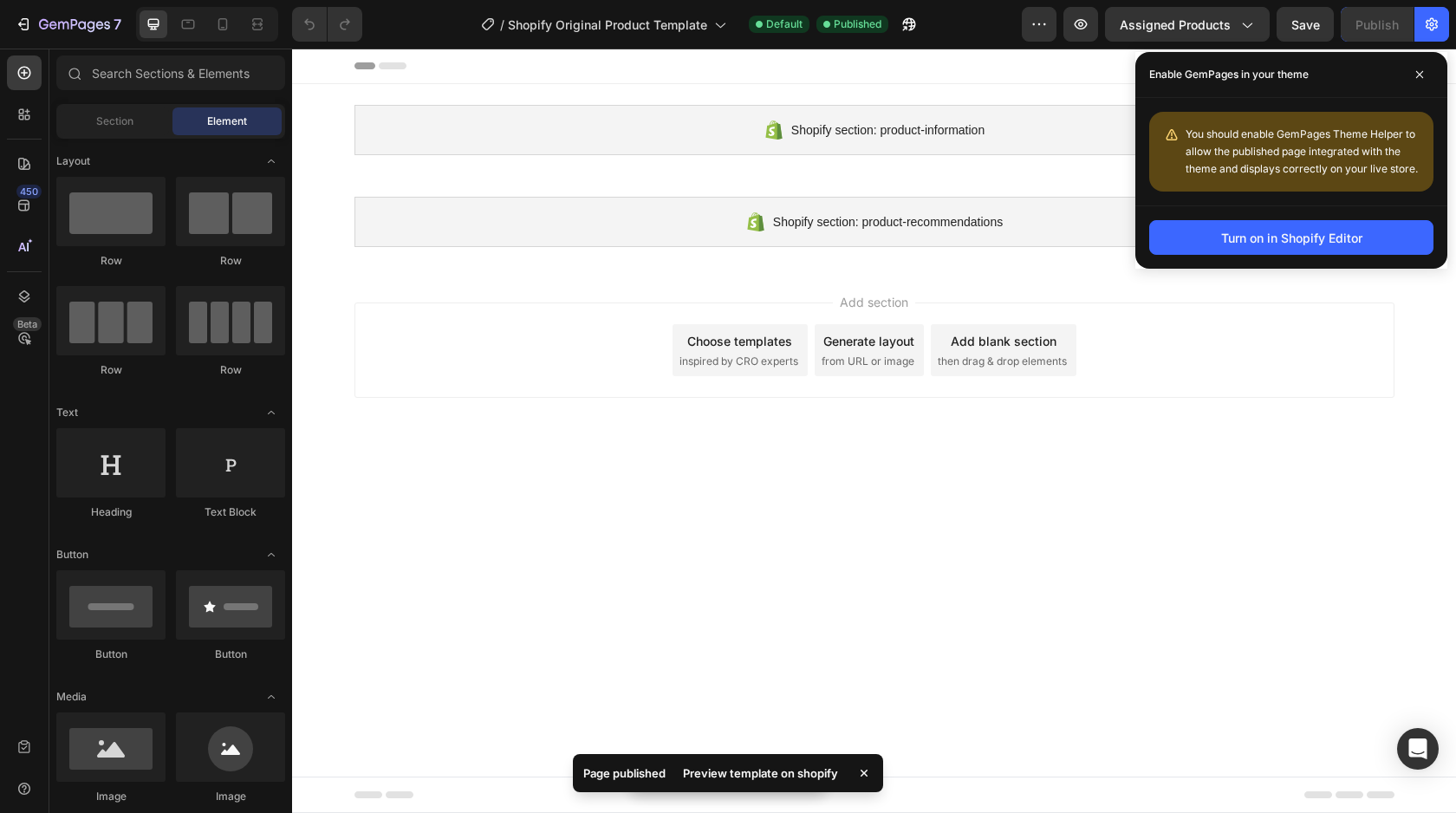
click at [1416, 59] on div "Enable GemPages in your theme" at bounding box center [1290, 75] width 312 height 46
click at [1416, 58] on div "Enable GemPages in your theme" at bounding box center [1290, 75] width 312 height 46
click at [1416, 71] on icon at bounding box center [1419, 74] width 7 height 7
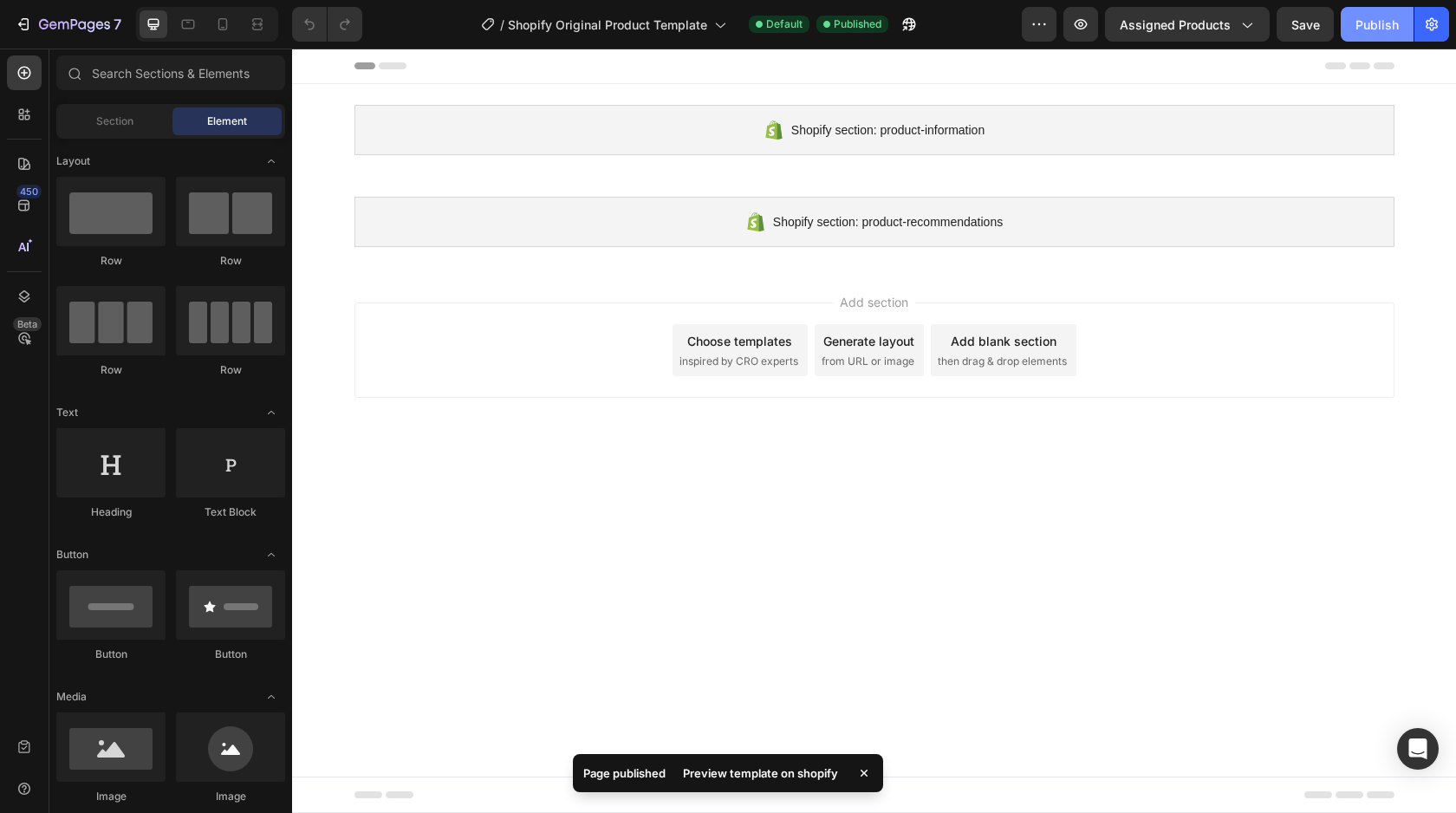
click at [1355, 23] on div "Publish" at bounding box center [1376, 24] width 43 height 18
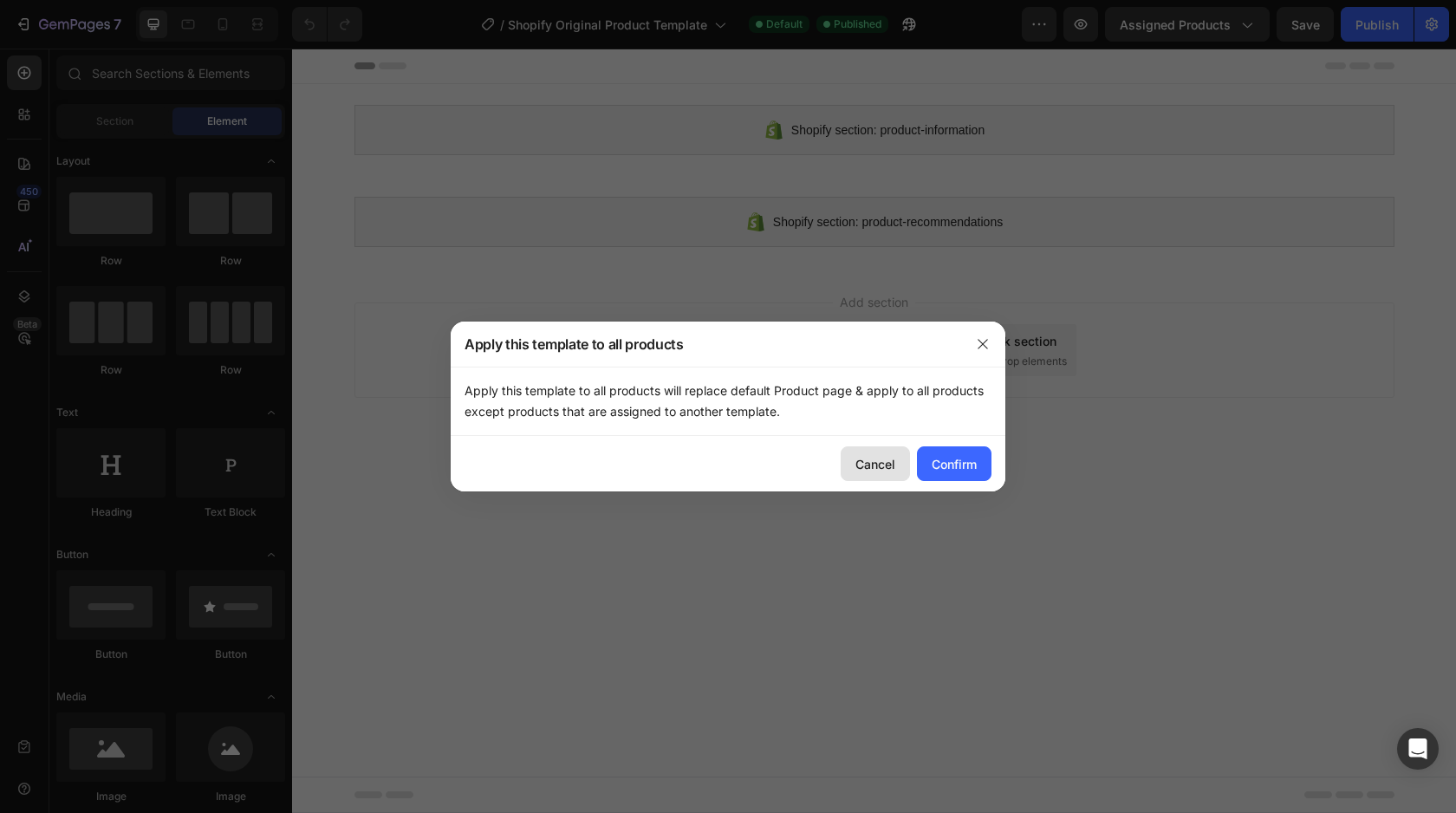
click at [889, 464] on div "Cancel" at bounding box center [875, 464] width 40 height 18
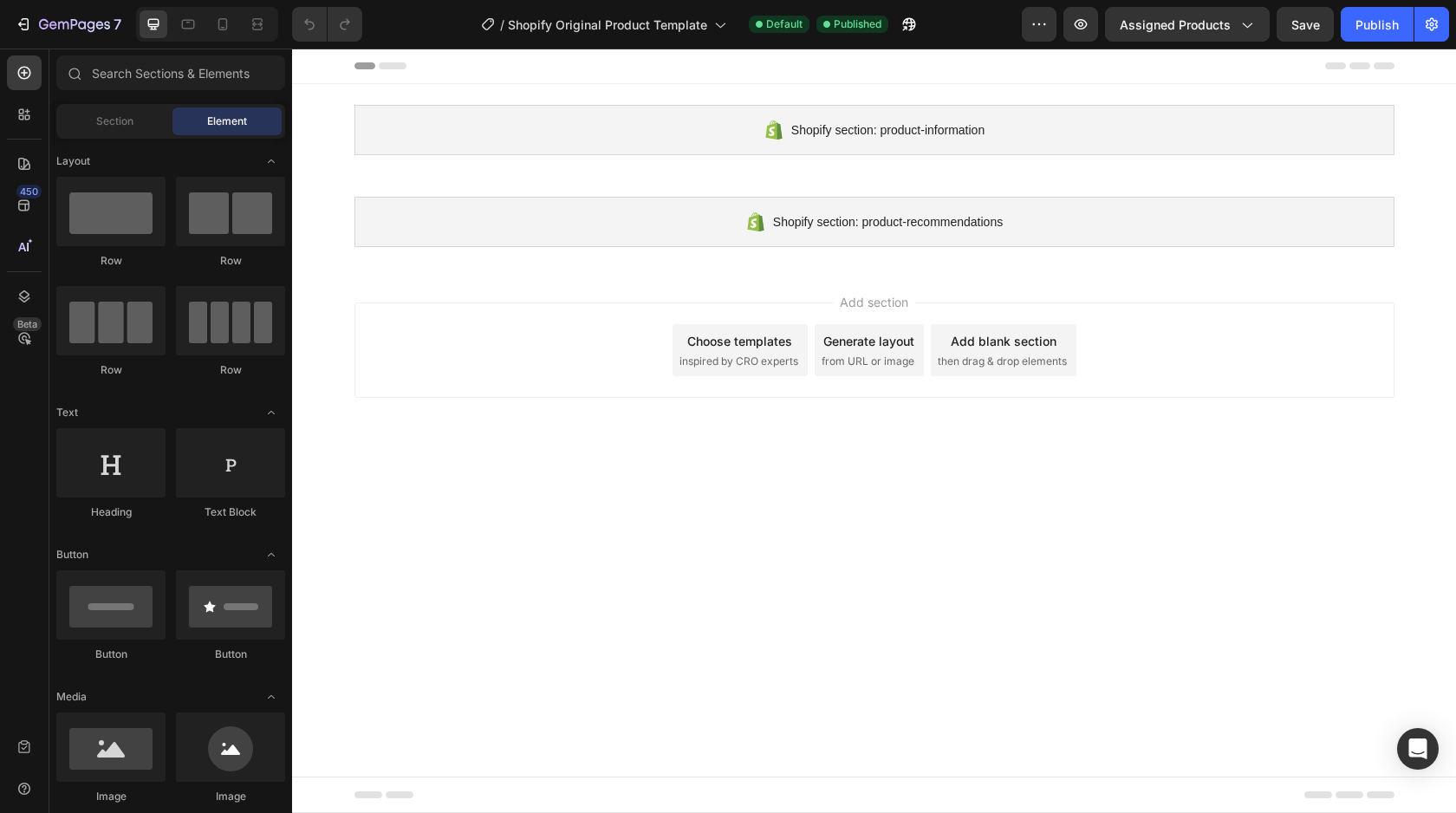
click at [1367, 42] on div "7 / Shopify Original Product Template Default Published Preview Assigned Produc…" at bounding box center [728, 25] width 1456 height 50
click at [1369, 35] on button "Publish" at bounding box center [1376, 24] width 73 height 35
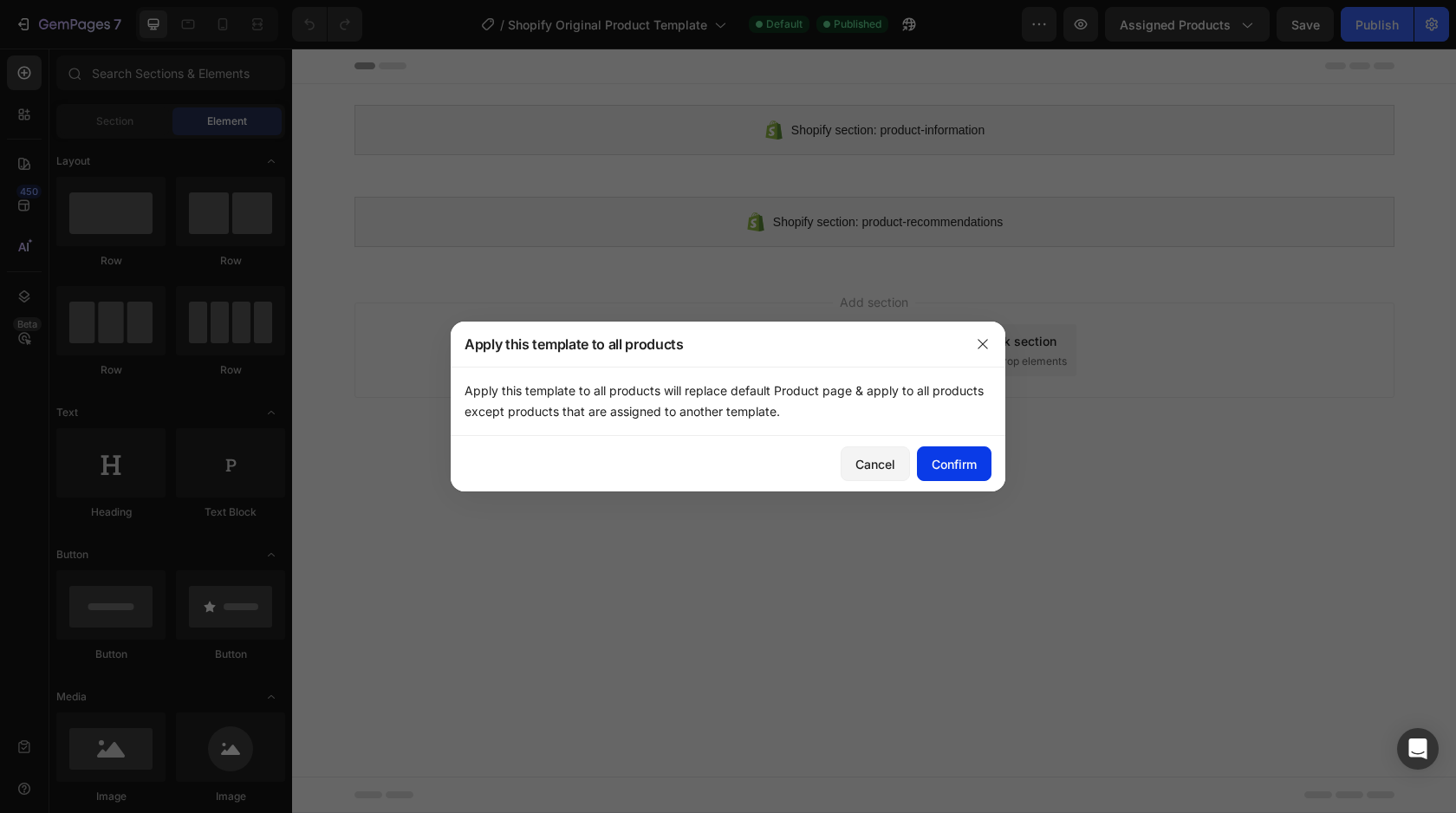
click at [958, 460] on div "Confirm" at bounding box center [954, 464] width 45 height 18
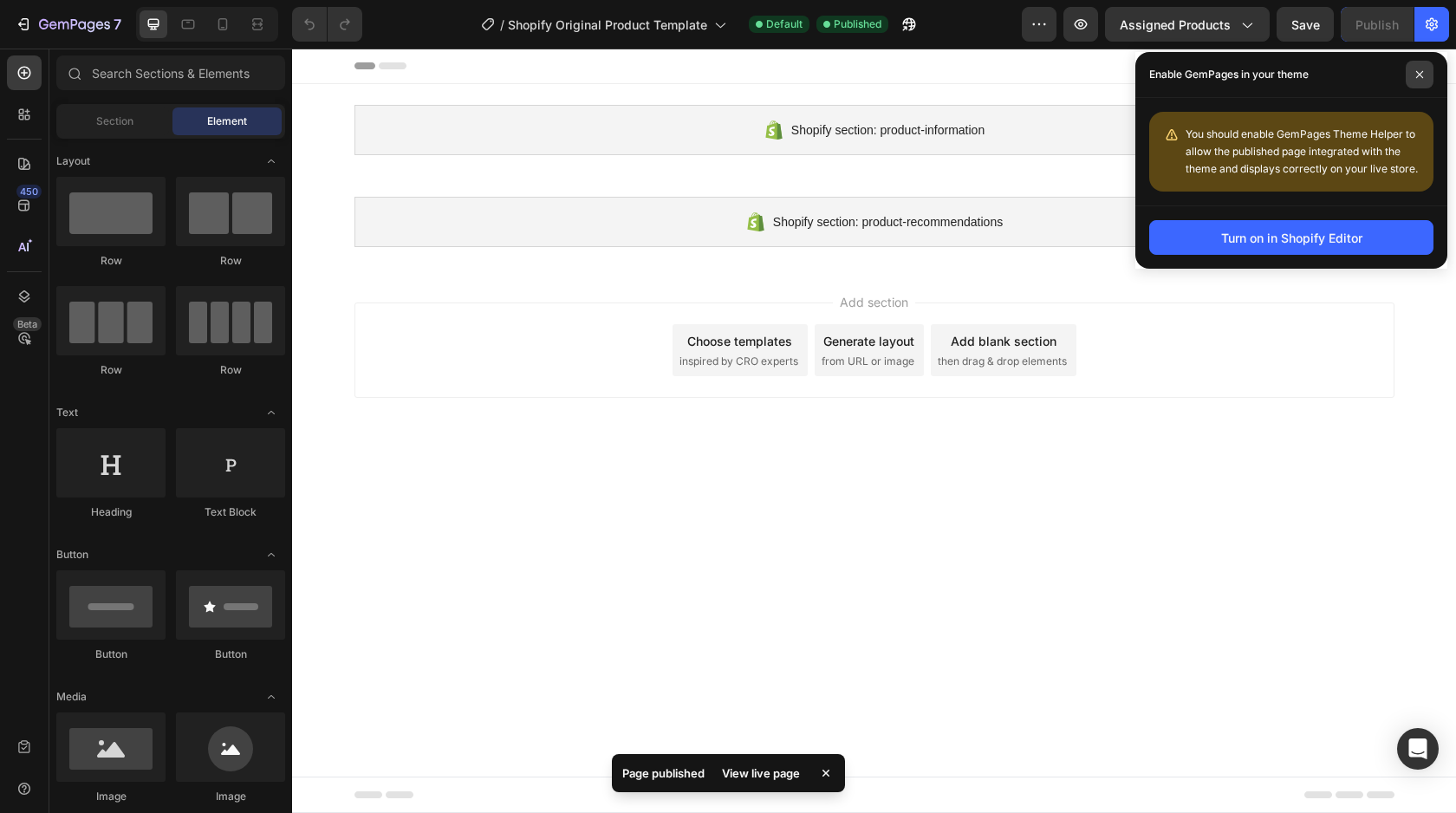
click at [1421, 59] on div "Enable GemPages in your theme" at bounding box center [1290, 75] width 312 height 46
click at [1421, 72] on icon at bounding box center [1419, 74] width 9 height 9
